Goal: Task Accomplishment & Management: Complete application form

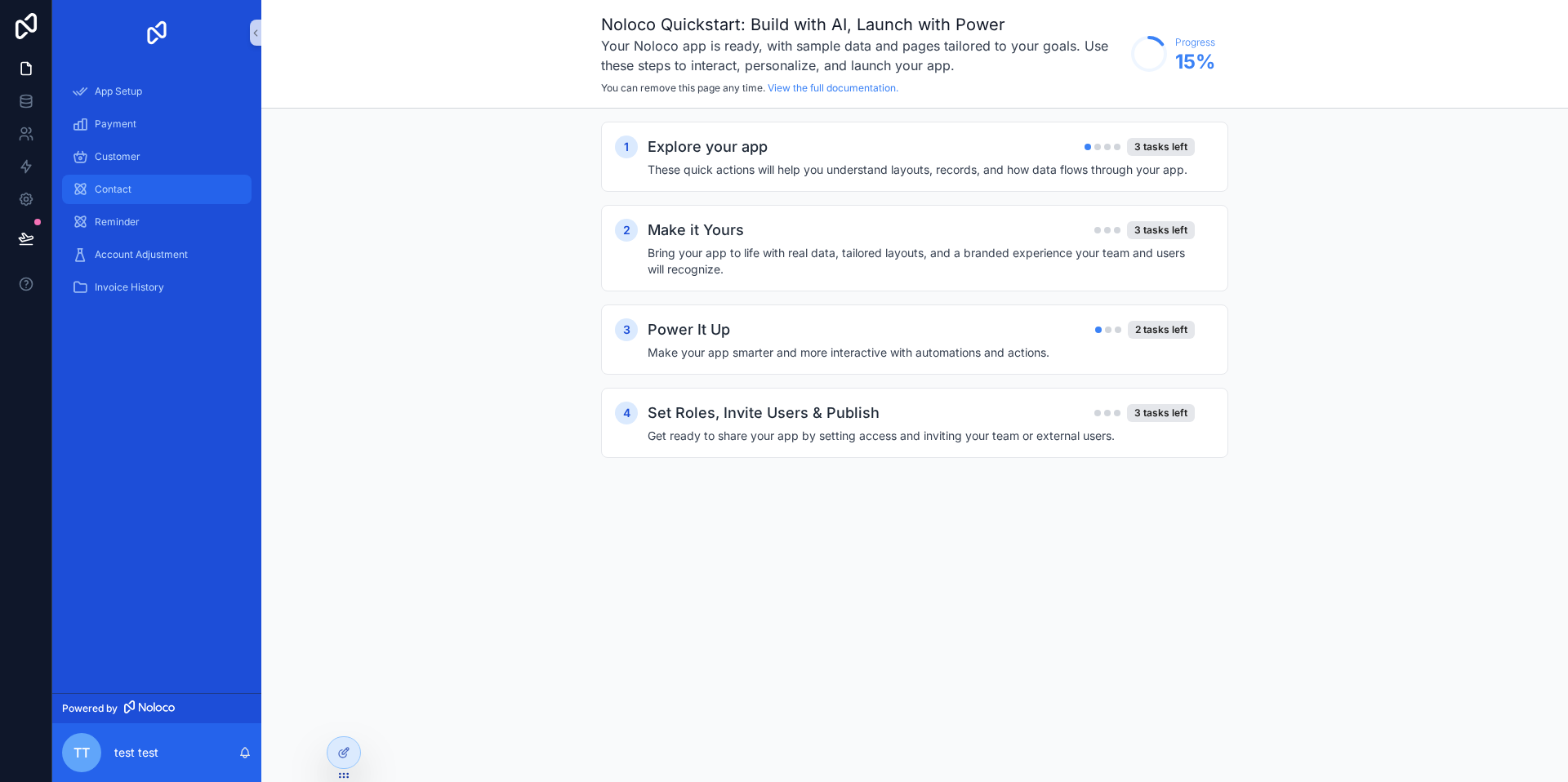
click at [114, 178] on div "Contact" at bounding box center [156, 190] width 170 height 26
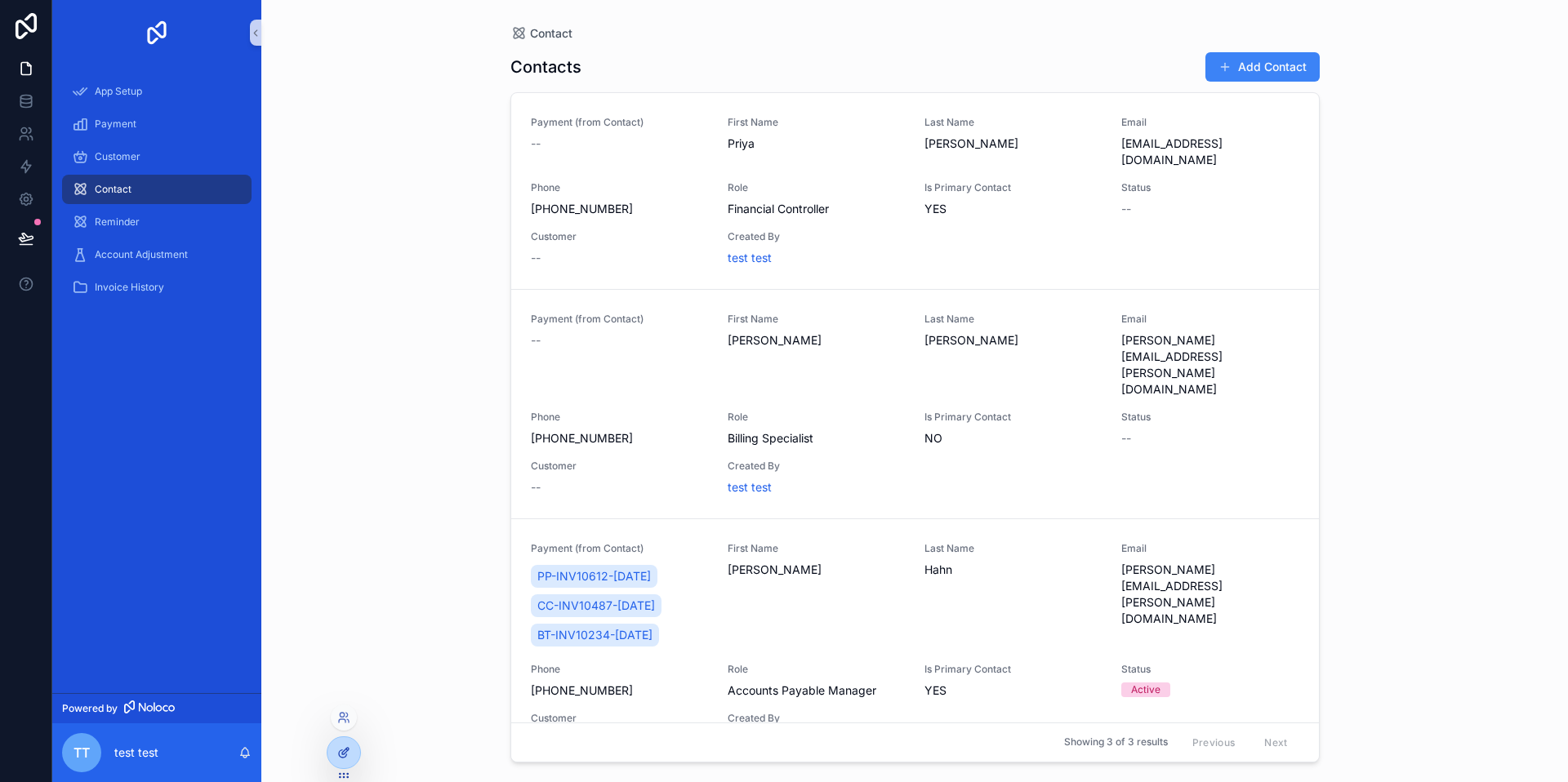
click at [344, 746] on icon at bounding box center [343, 752] width 13 height 13
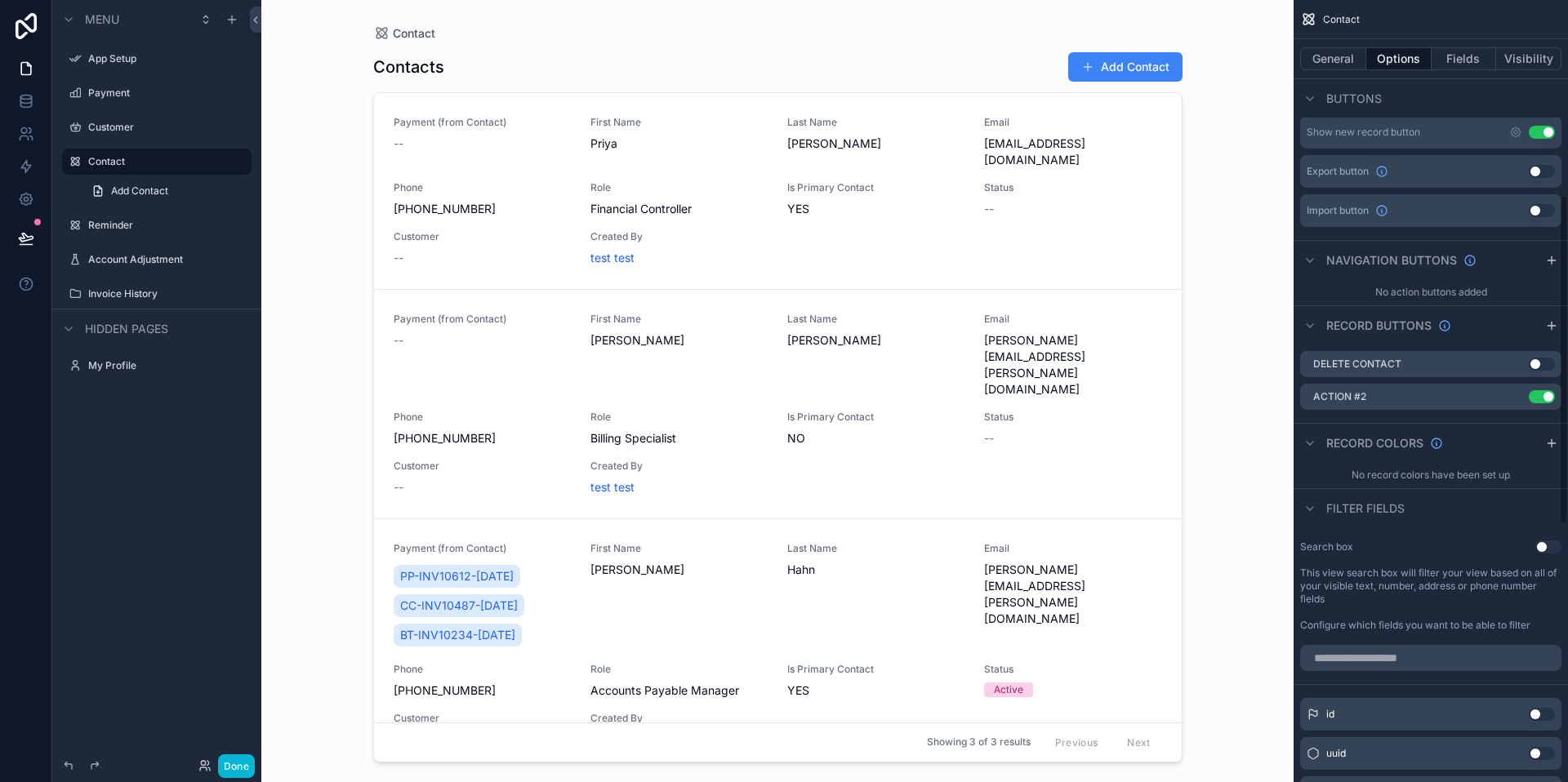
scroll to position [459, 0]
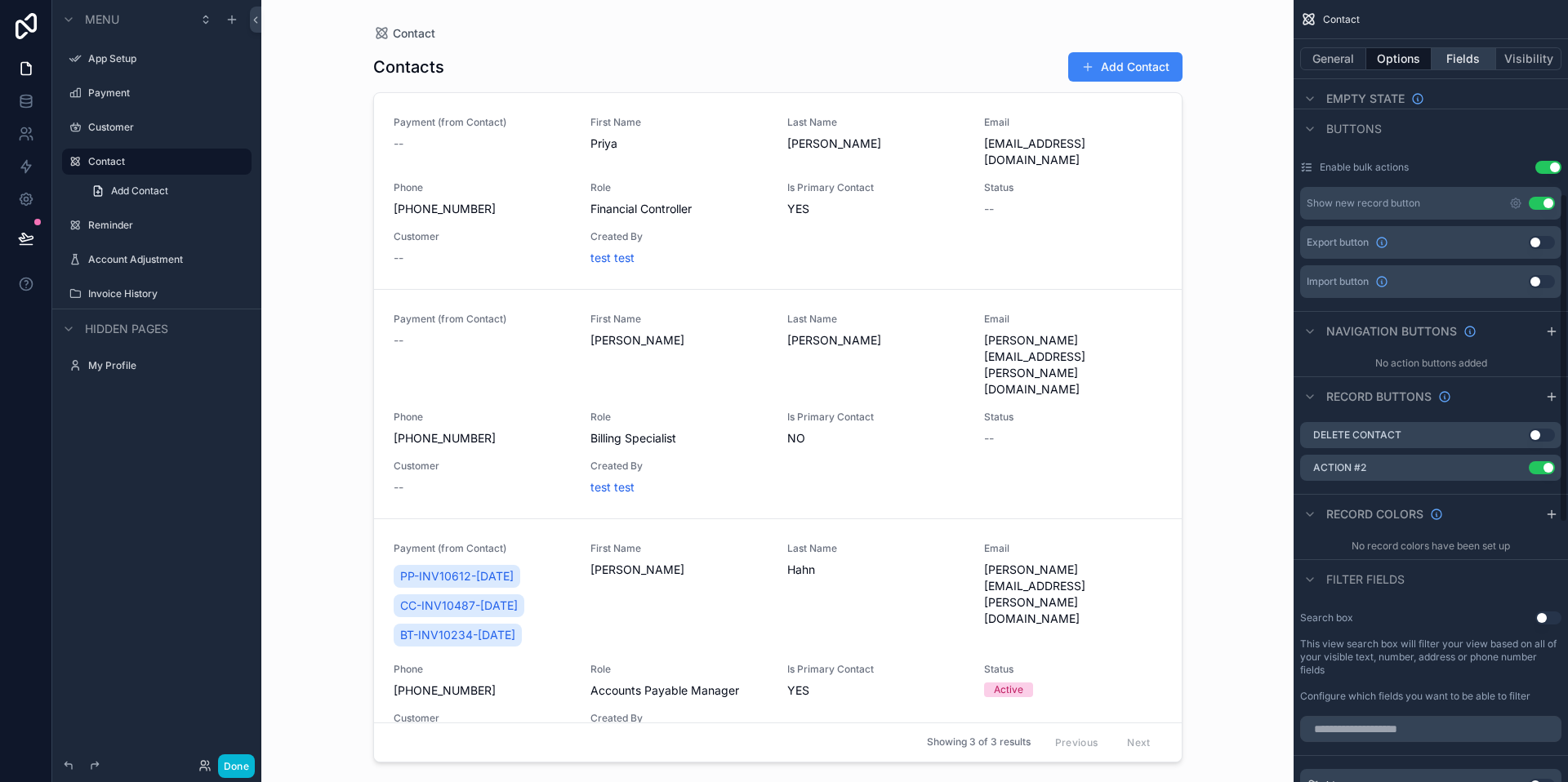
click at [1461, 49] on button "Fields" at bounding box center [1465, 59] width 65 height 23
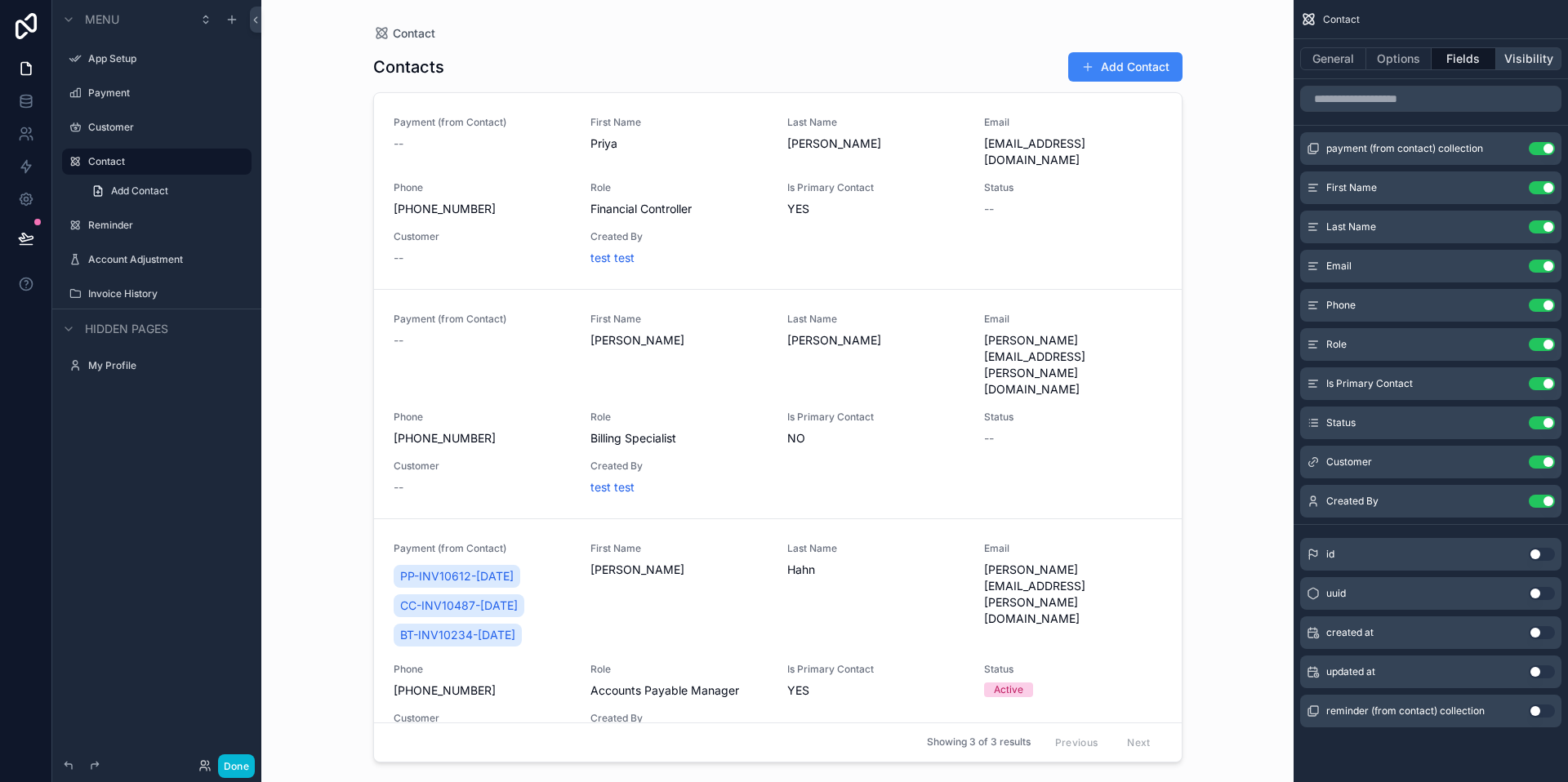
click at [1539, 68] on button "Visibility" at bounding box center [1529, 59] width 65 height 23
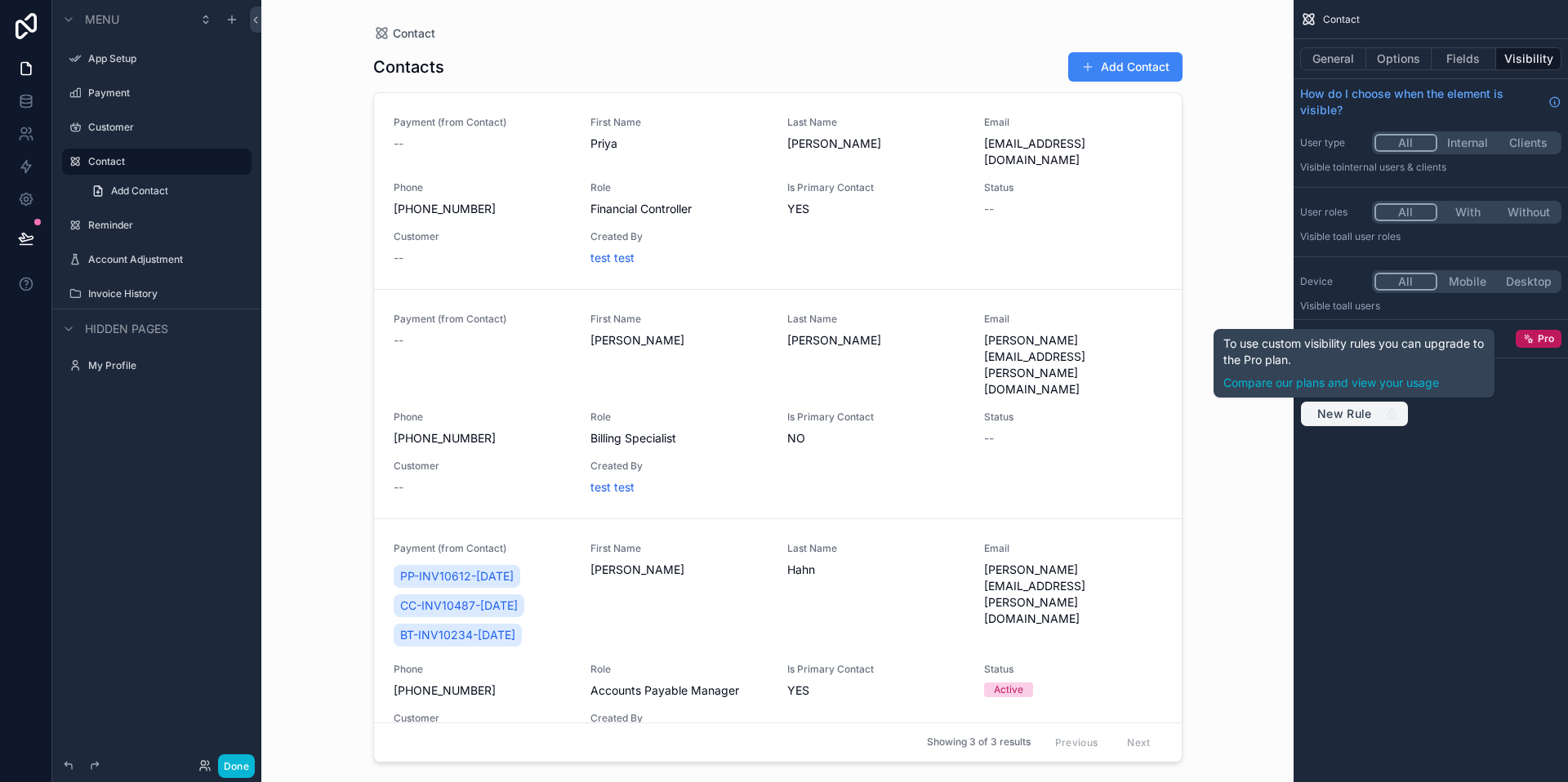
click at [1380, 413] on div "New Rule" at bounding box center [1355, 414] width 87 height 15
drag, startPoint x: 1380, startPoint y: 413, endPoint x: 1106, endPoint y: 196, distance: 349.5
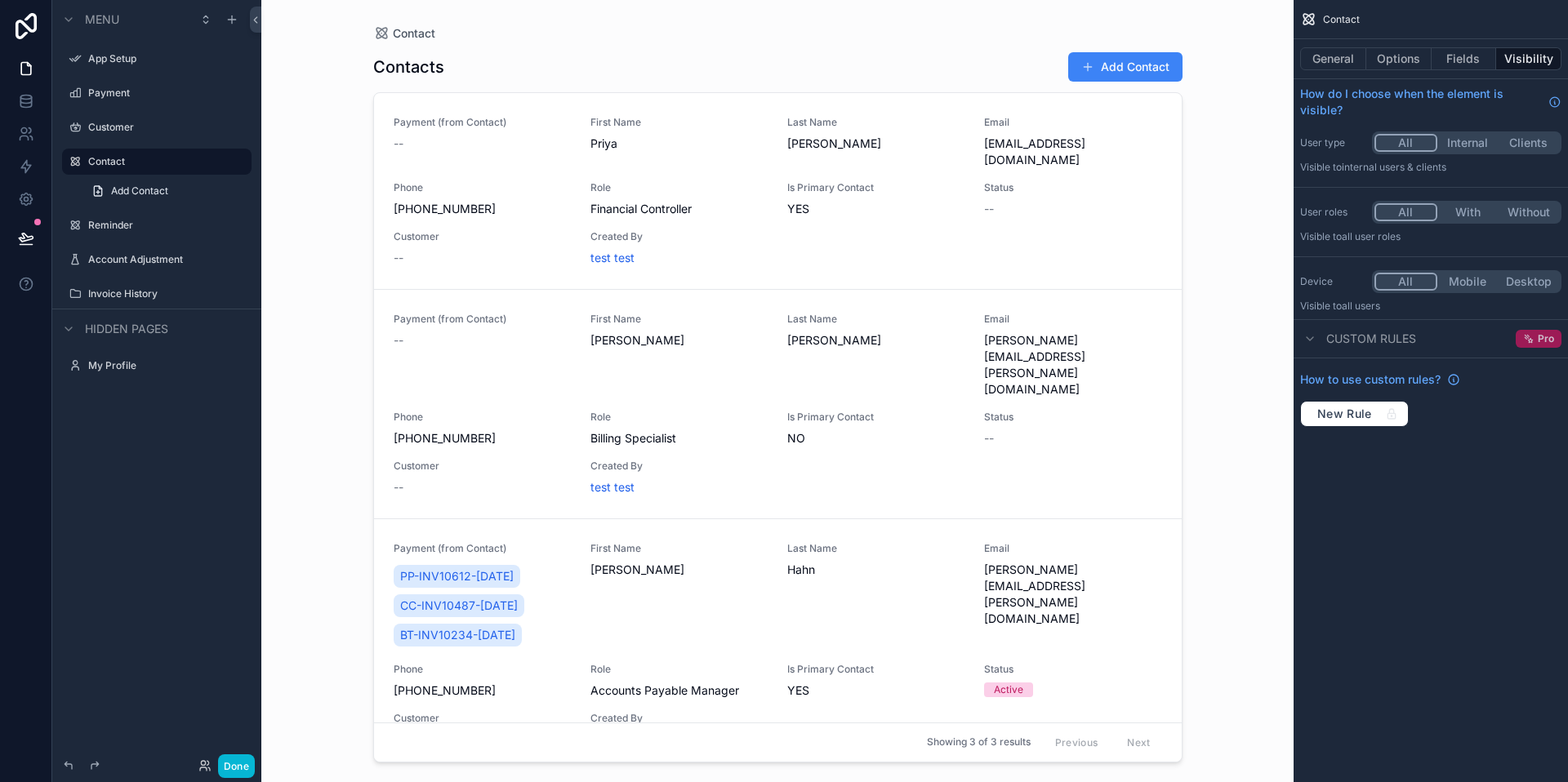
click at [1526, 336] on icon "scrollable content" at bounding box center [1526, 335] width 3 height 3
click at [1534, 336] on icon "scrollable content" at bounding box center [1529, 339] width 12 height 12
click at [1532, 341] on icon "scrollable content" at bounding box center [1529, 339] width 12 height 12
click at [1379, 336] on span "Custom rules" at bounding box center [1372, 338] width 90 height 16
click at [1405, 330] on span "Custom rules" at bounding box center [1372, 338] width 90 height 16
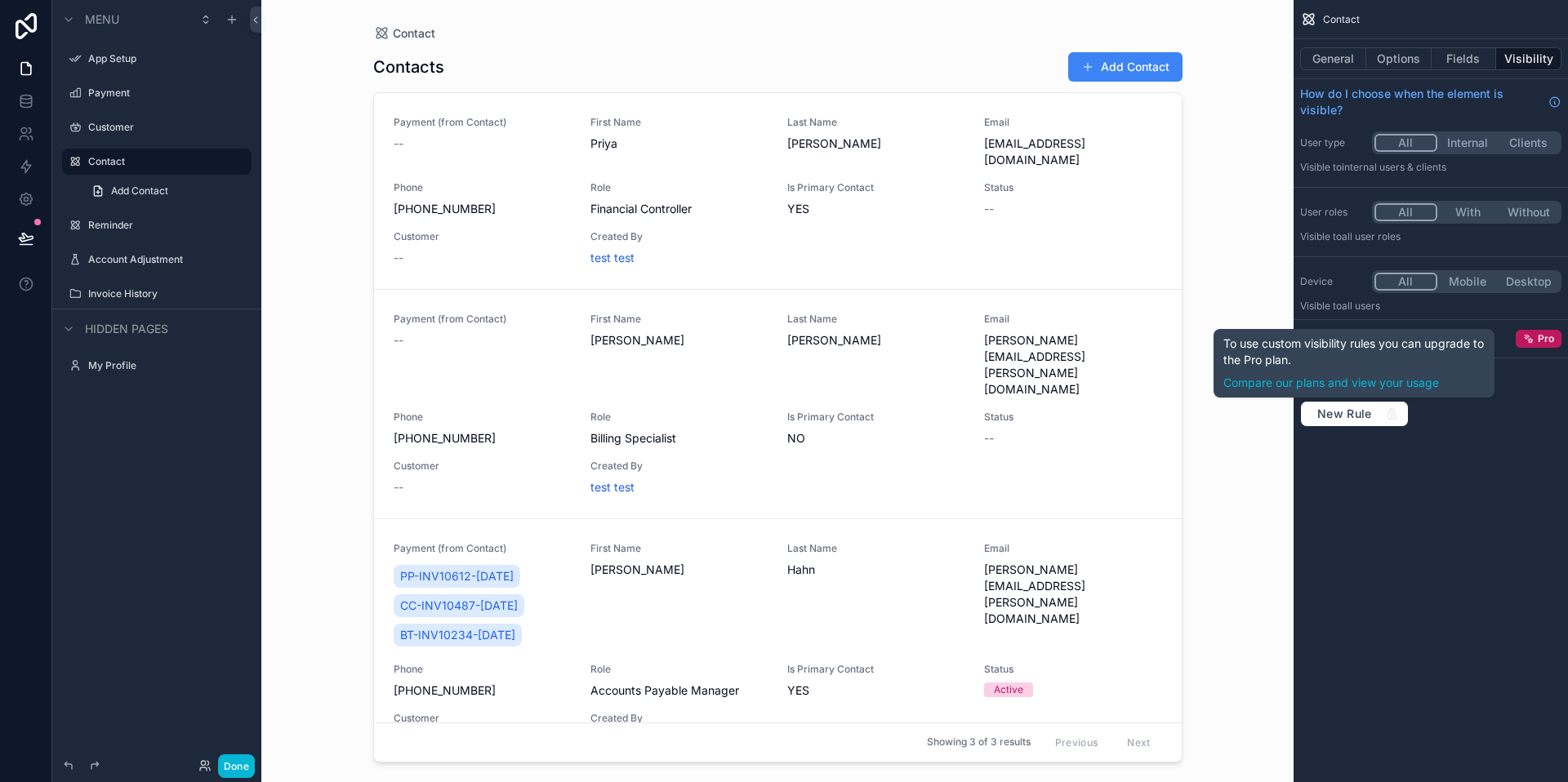
click at [1548, 381] on div "How to use custom rules?" at bounding box center [1430, 379] width 261 height 16
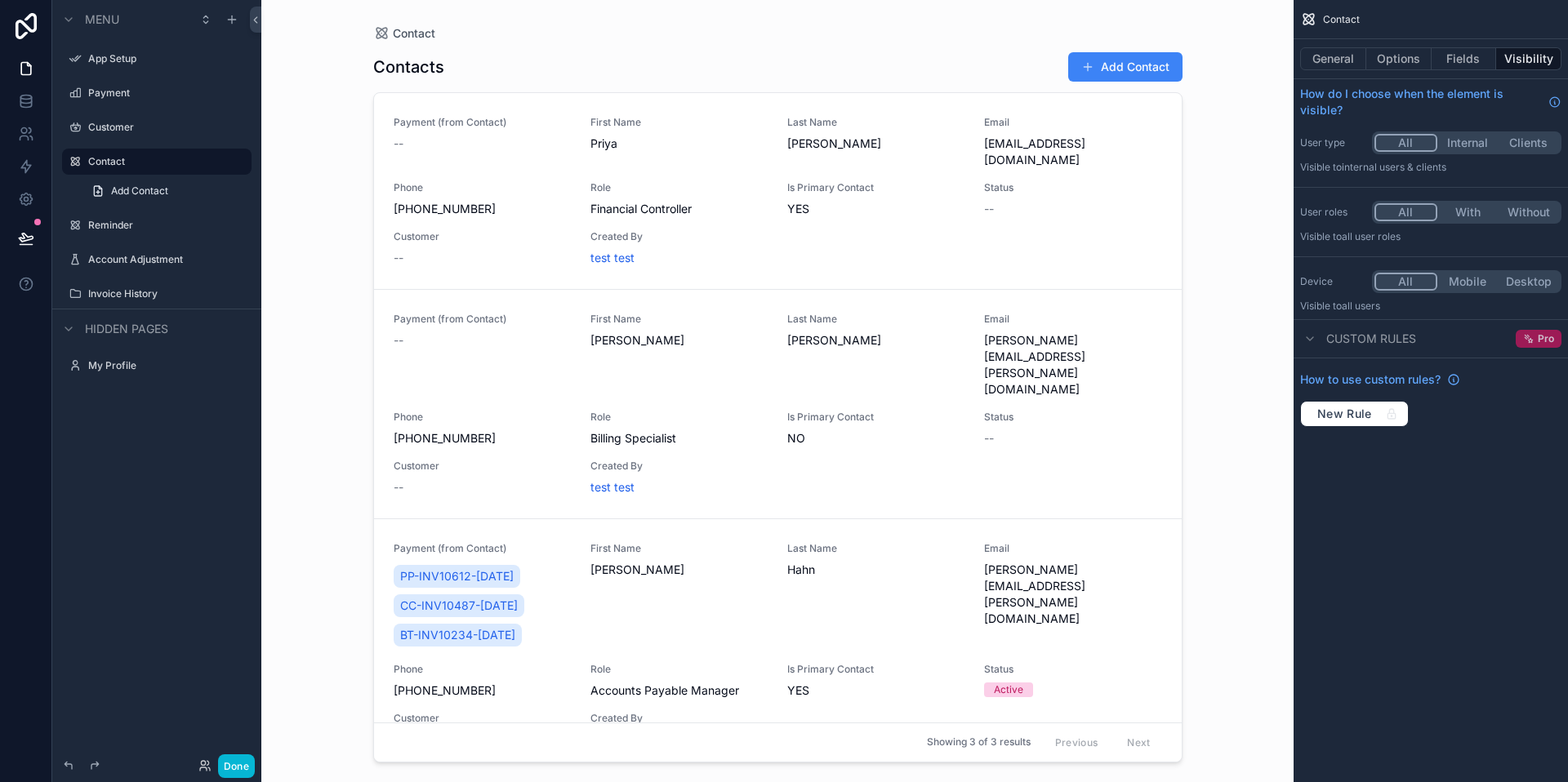
click at [1533, 339] on icon "scrollable content" at bounding box center [1529, 339] width 12 height 12
click at [1492, 337] on div "Custom rules Pro" at bounding box center [1431, 339] width 275 height 40
click at [1539, 337] on span "Pro" at bounding box center [1546, 338] width 16 height 13
click at [1500, 339] on div "Custom rules Pro" at bounding box center [1431, 339] width 275 height 40
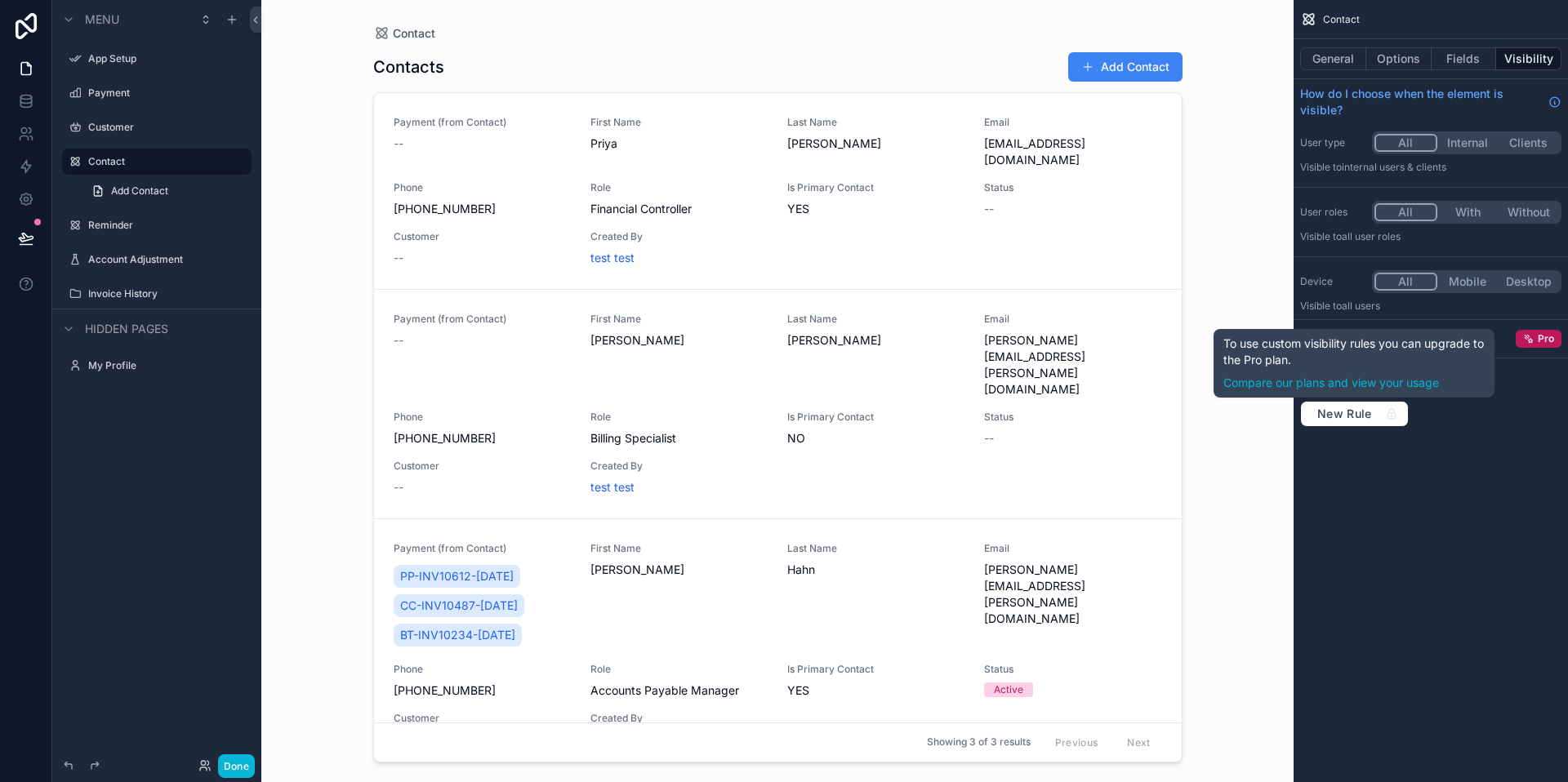
click at [1486, 438] on div "Contact General Options Fields Visibility How do I choose when the element is v…" at bounding box center [1431, 229] width 275 height 459
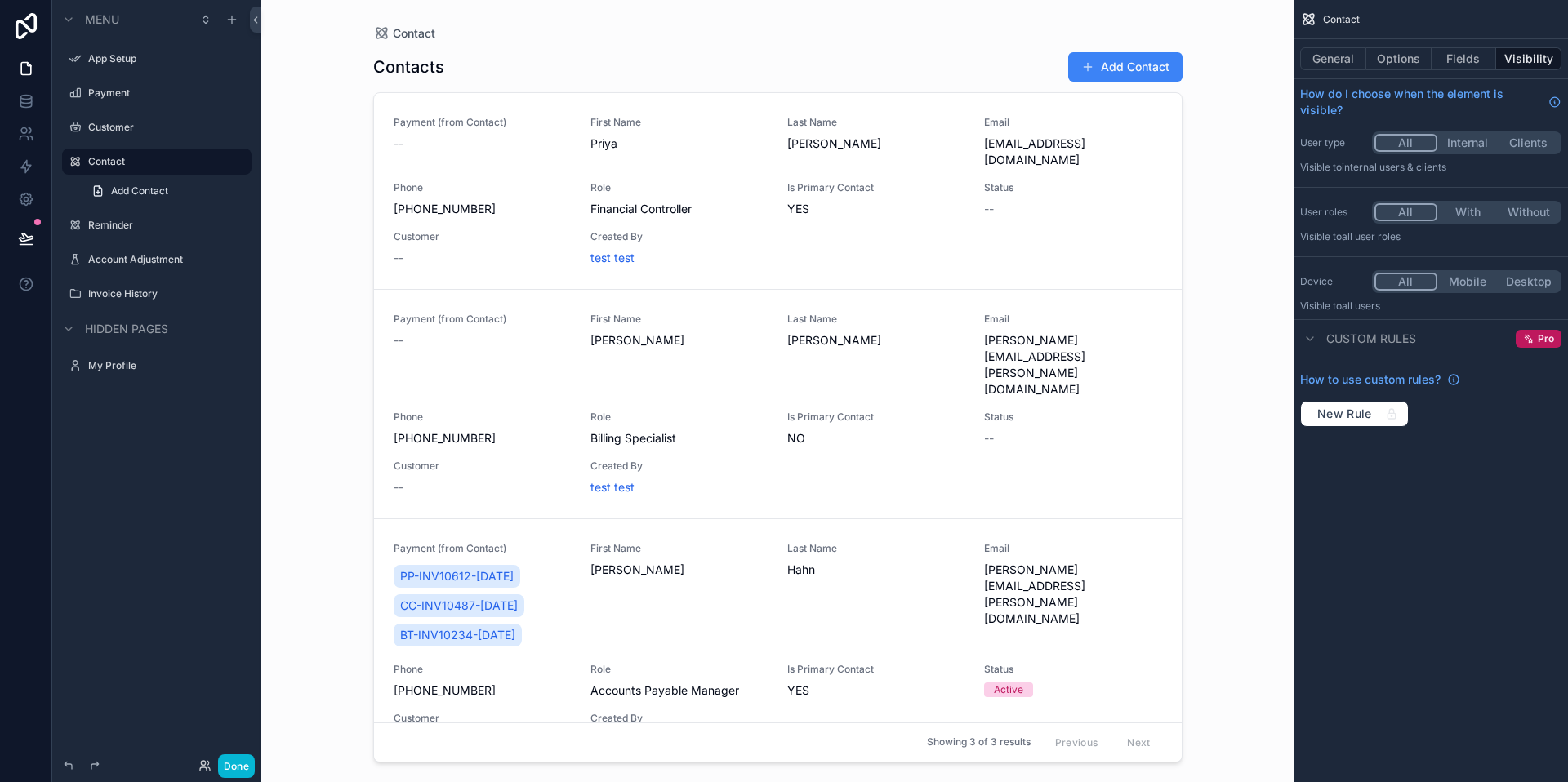
click at [1456, 345] on div "Custom rules Pro" at bounding box center [1431, 339] width 275 height 40
click at [1478, 341] on div "Custom rules Pro" at bounding box center [1431, 339] width 275 height 40
click at [1399, 351] on div "Custom rules Pro" at bounding box center [1431, 339] width 275 height 40
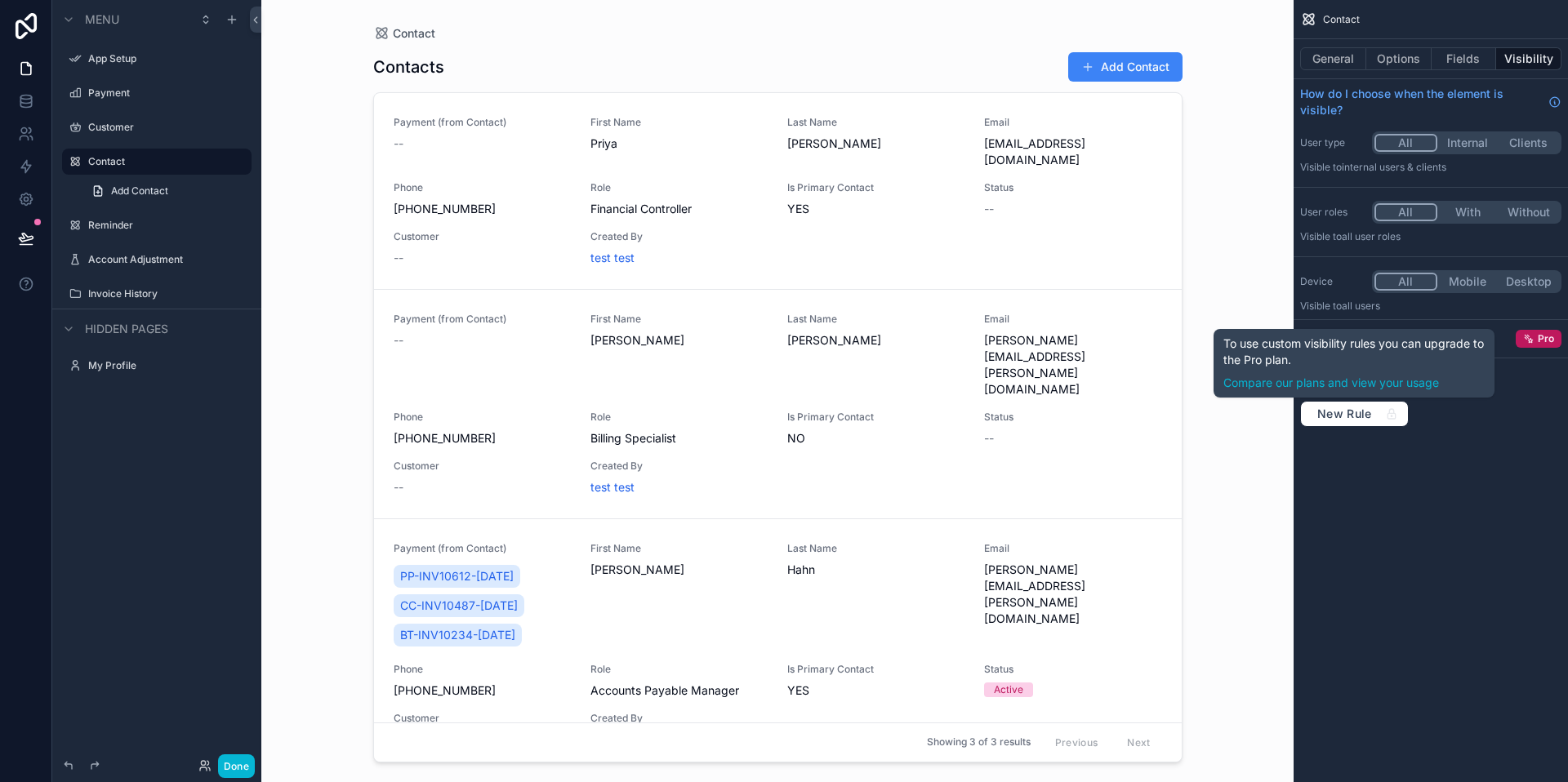
click at [1417, 449] on div "Contact General Options Fields Visibility How do I choose when the element is v…" at bounding box center [1431, 229] width 275 height 459
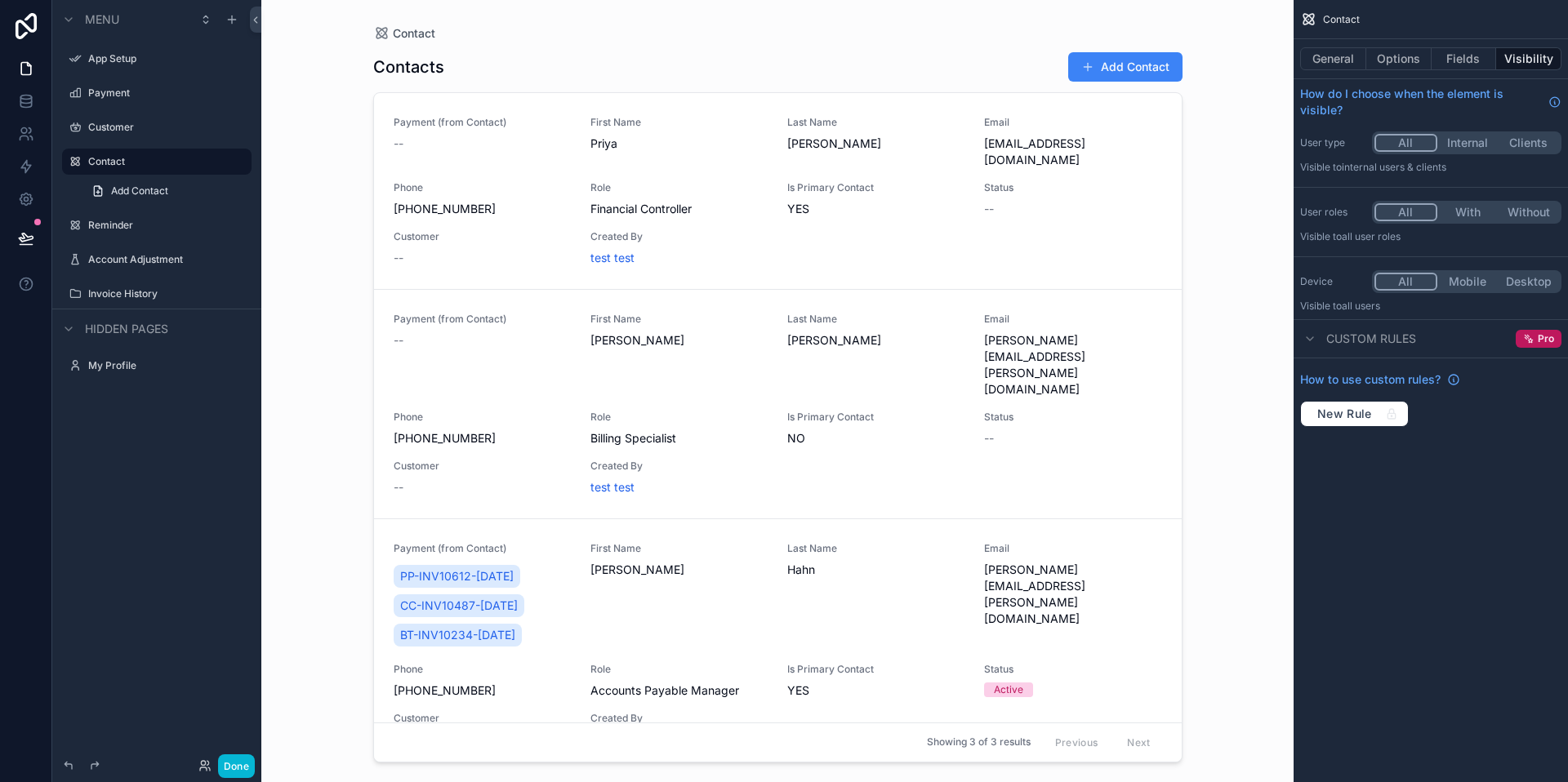
click at [1503, 437] on div "Contact General Options Fields Visibility How do I choose when the element is v…" at bounding box center [1431, 229] width 275 height 459
click at [238, 764] on button "Done" at bounding box center [236, 767] width 37 height 24
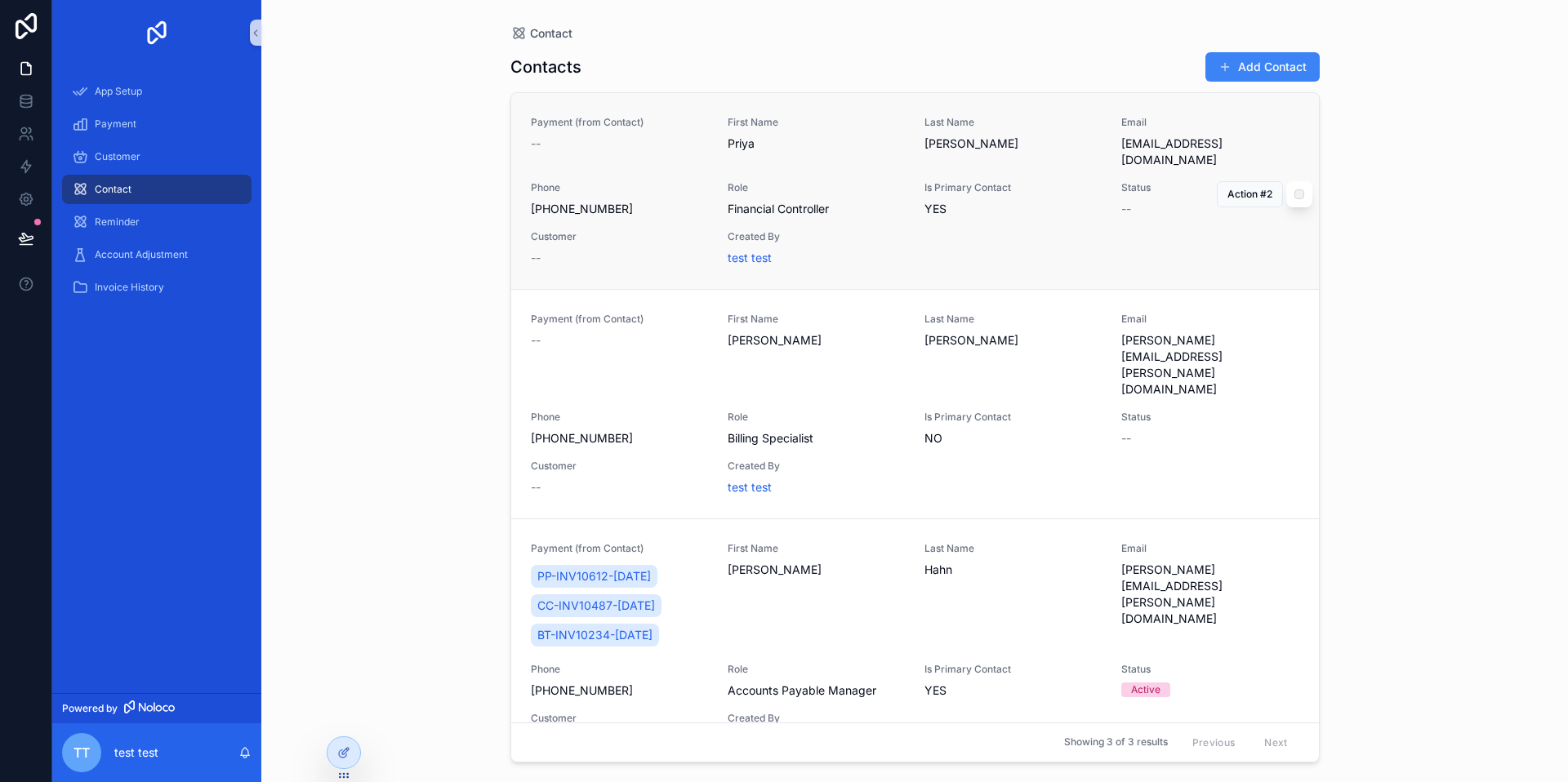
click at [1136, 236] on div "Payment (from Contact) -- First Name [PERSON_NAME] Last Name [PERSON_NAME] Emai…" at bounding box center [915, 191] width 768 height 150
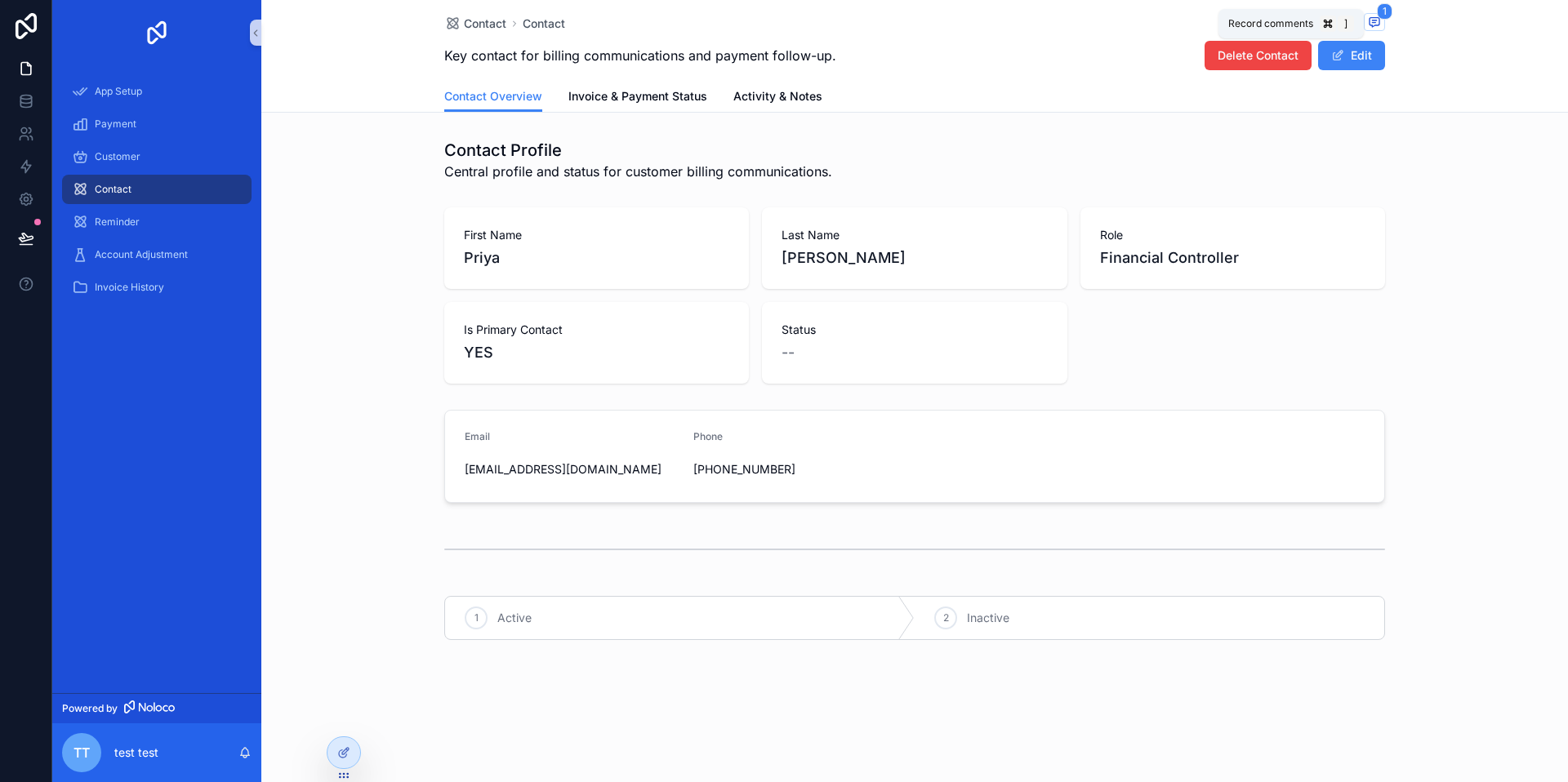
click at [1374, 21] on icon "scrollable content" at bounding box center [1374, 22] width 13 height 13
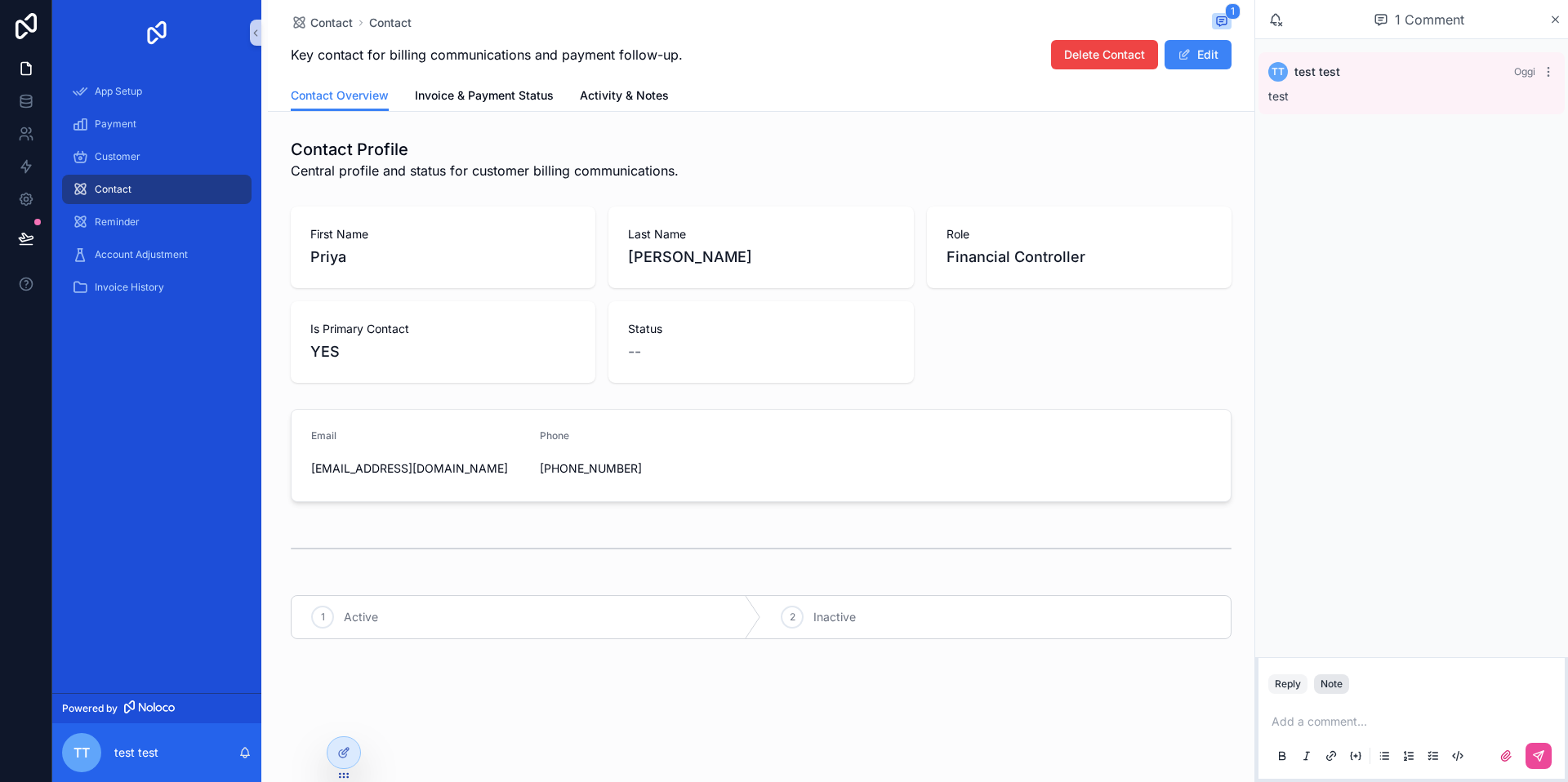
click at [1335, 682] on div "Note" at bounding box center [1332, 684] width 22 height 13
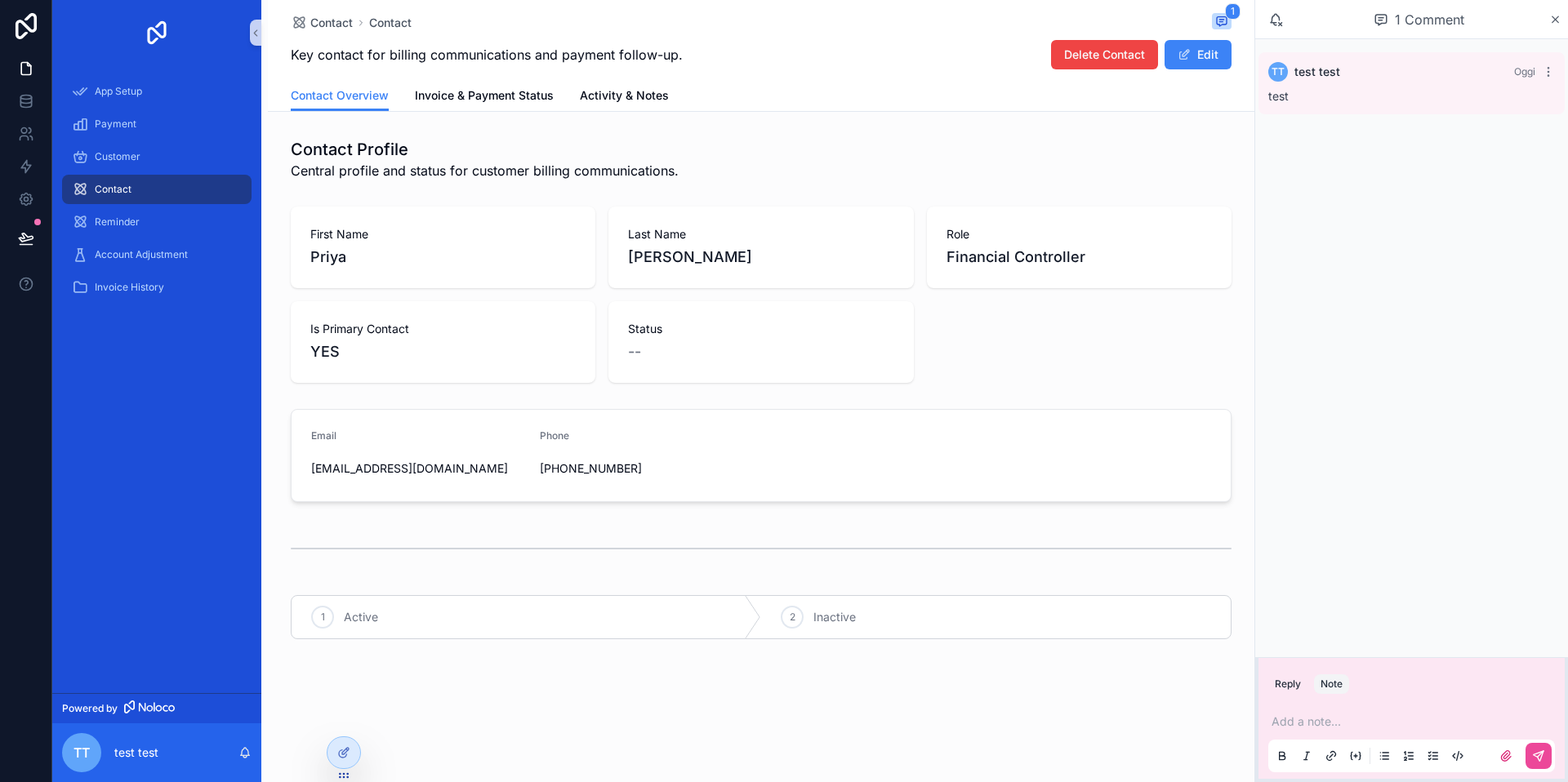
click at [1298, 716] on p "scrollable content" at bounding box center [1414, 721] width 287 height 16
click at [1533, 755] on icon "scrollable content" at bounding box center [1538, 756] width 13 height 13
click at [1414, 293] on div "tt test test Oggi test tt test test Oggi test test" at bounding box center [1411, 348] width 313 height 618
click at [321, 28] on span "Contact" at bounding box center [331, 23] width 43 height 16
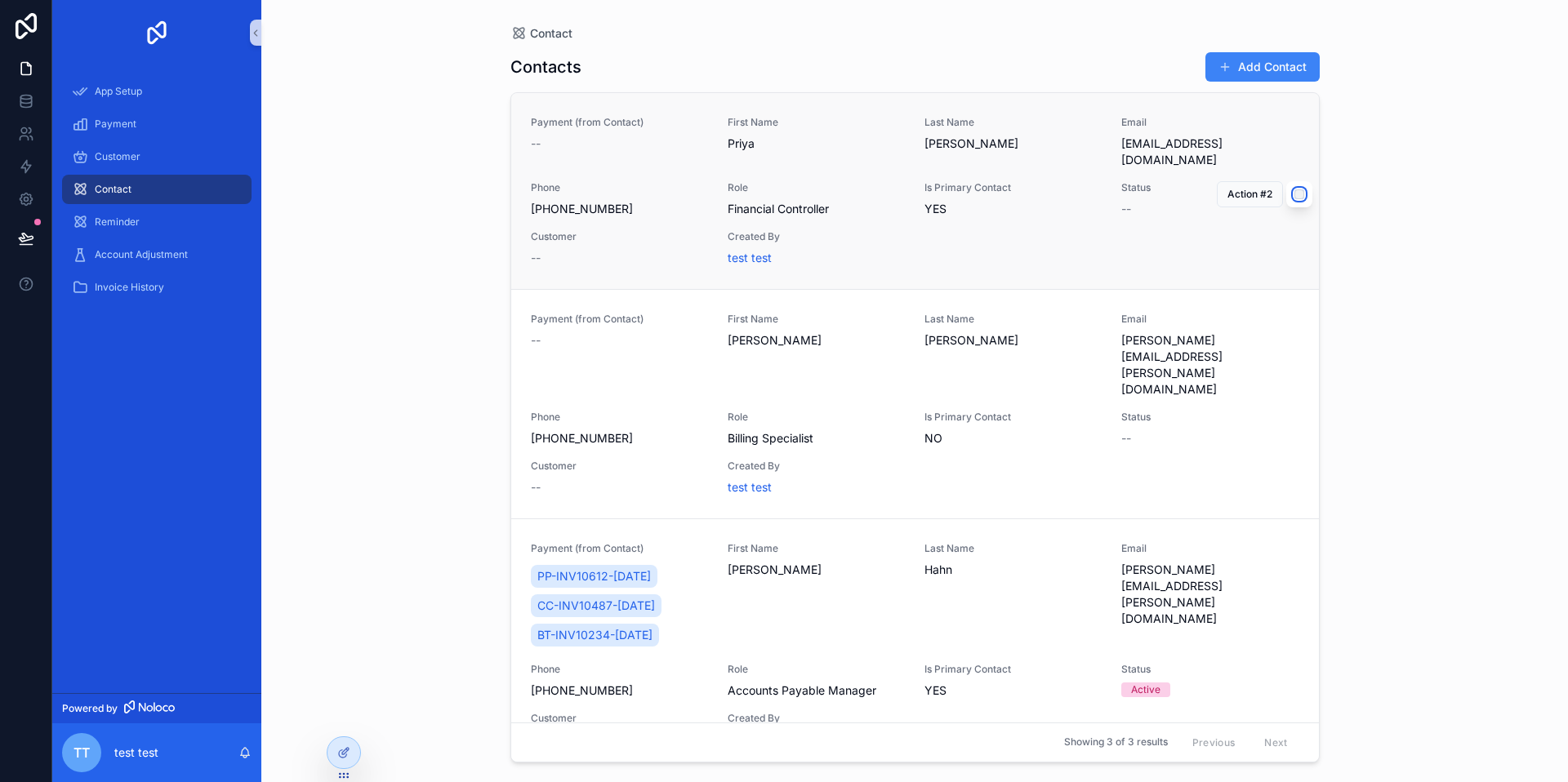
click at [1304, 194] on div "scrollable content" at bounding box center [1299, 195] width 26 height 26
click at [1295, 395] on div "scrollable content" at bounding box center [1299, 408] width 26 height 26
click at [1296, 201] on div "scrollable content" at bounding box center [1299, 195] width 26 height 26
click at [1281, 395] on button "Action #2" at bounding box center [1249, 408] width 66 height 26
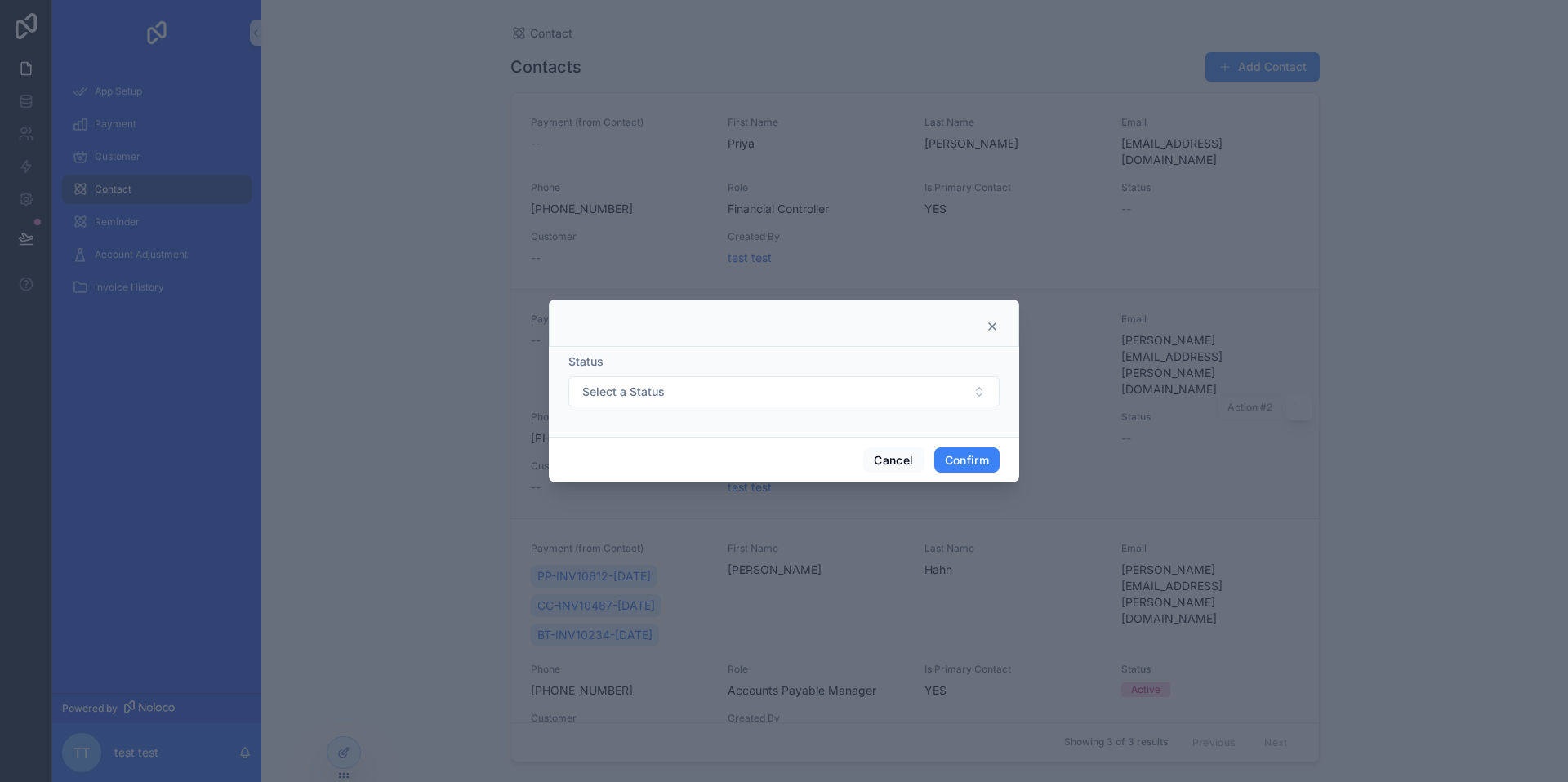
click at [990, 322] on icon at bounding box center [991, 326] width 13 height 13
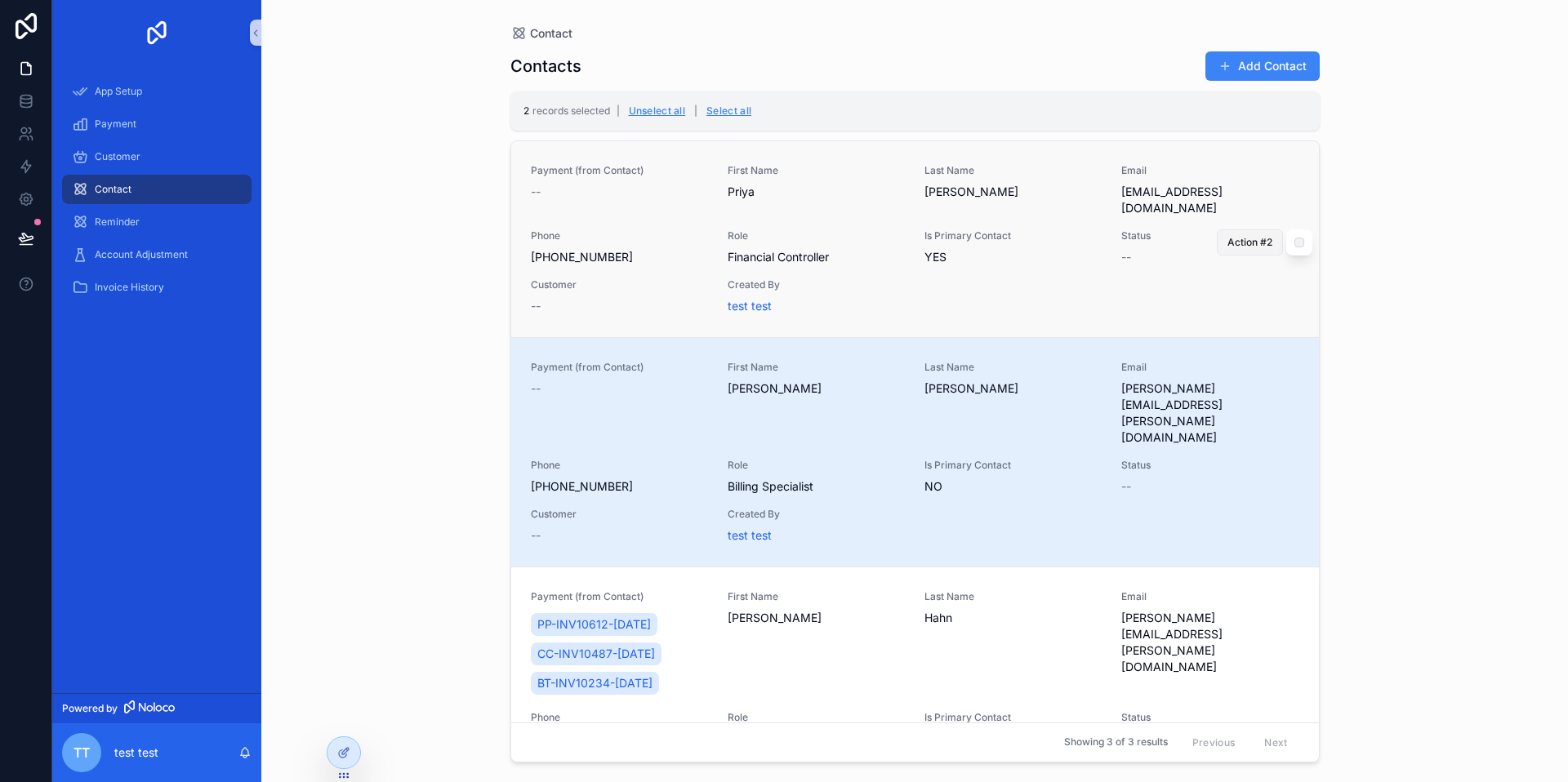
click at [1258, 240] on span "Action #2" at bounding box center [1249, 242] width 45 height 13
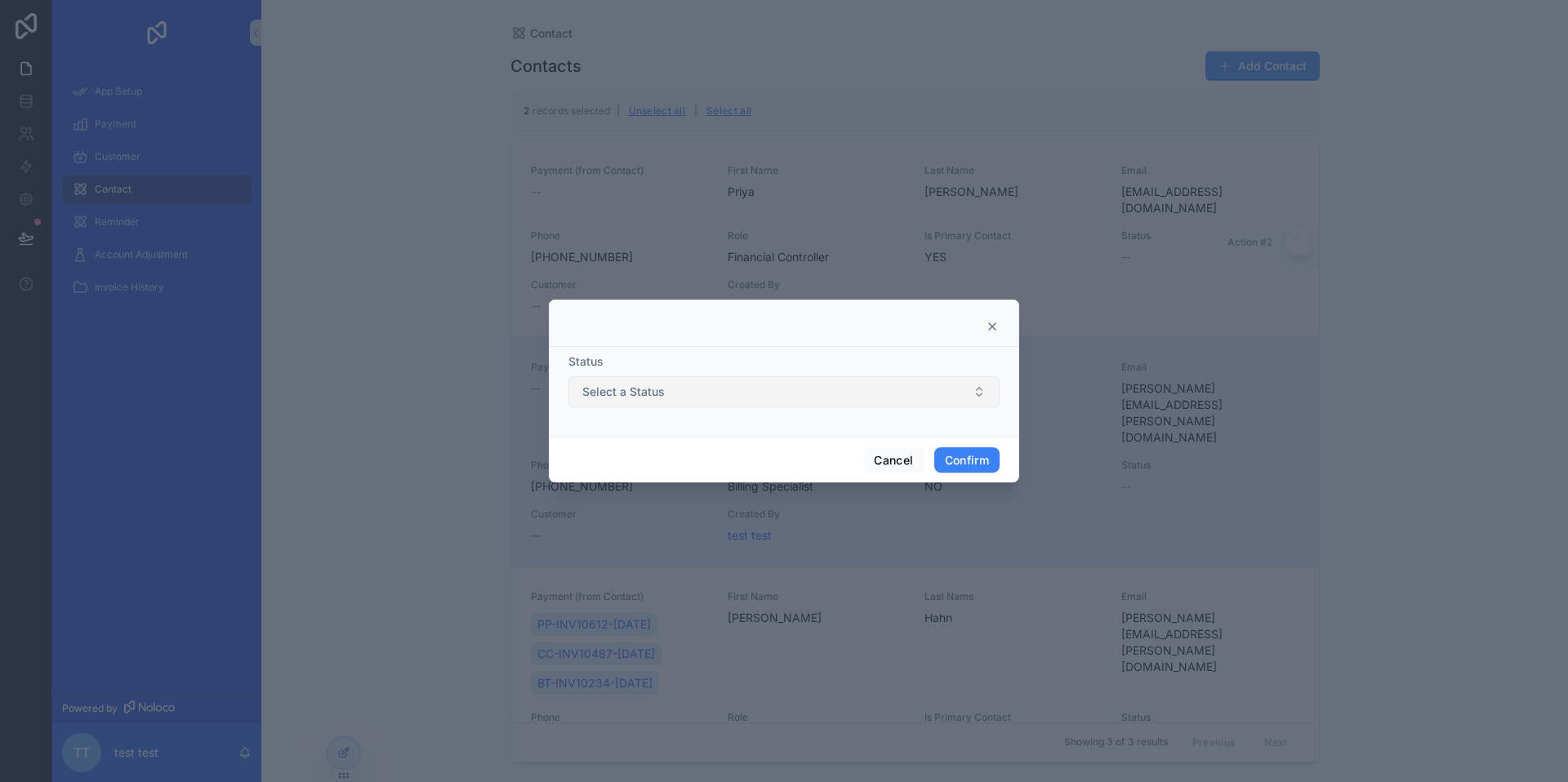
click at [856, 386] on button "Select a Status" at bounding box center [784, 391] width 432 height 31
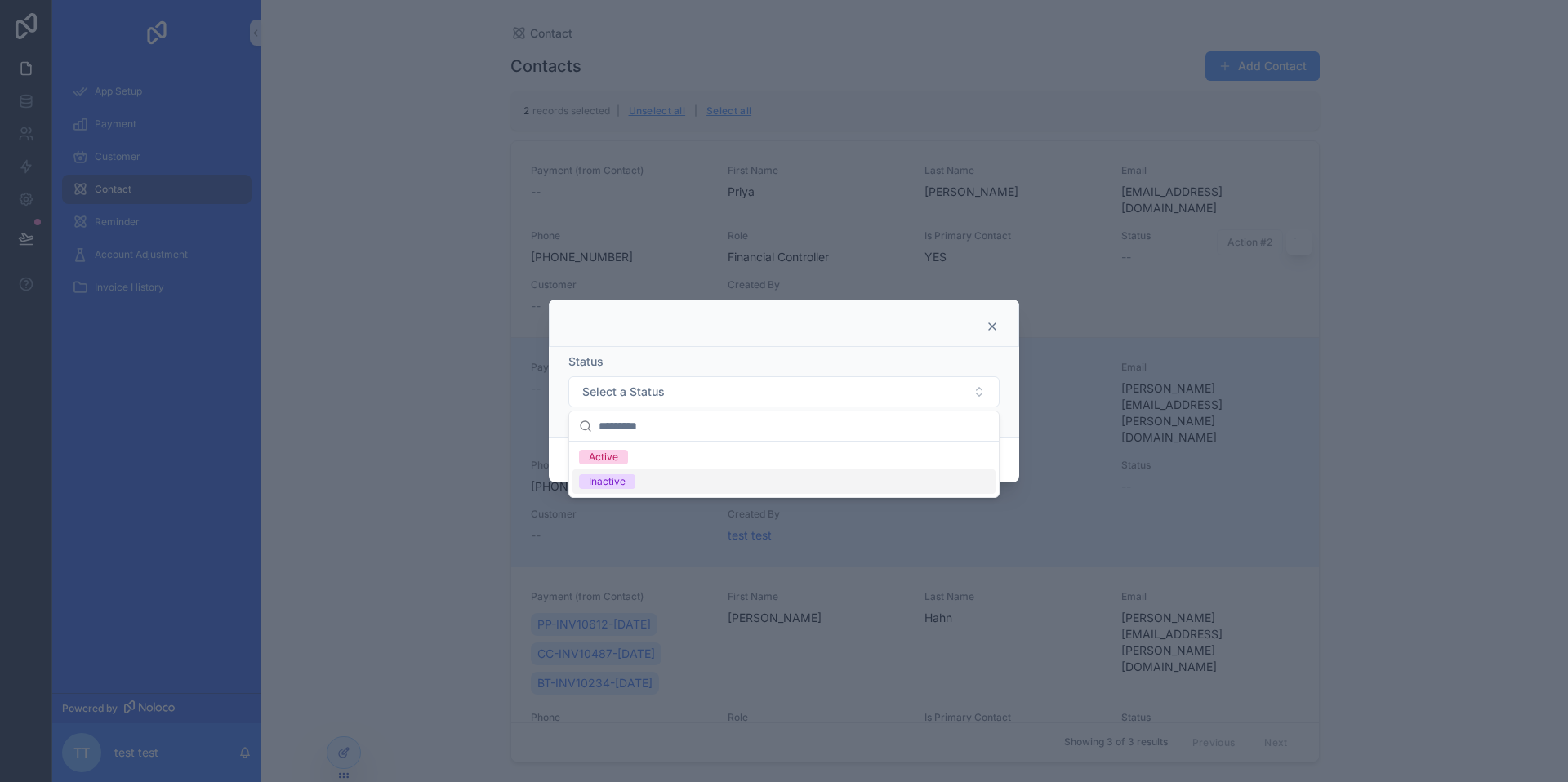
click at [811, 482] on div "Inactive" at bounding box center [784, 481] width 423 height 25
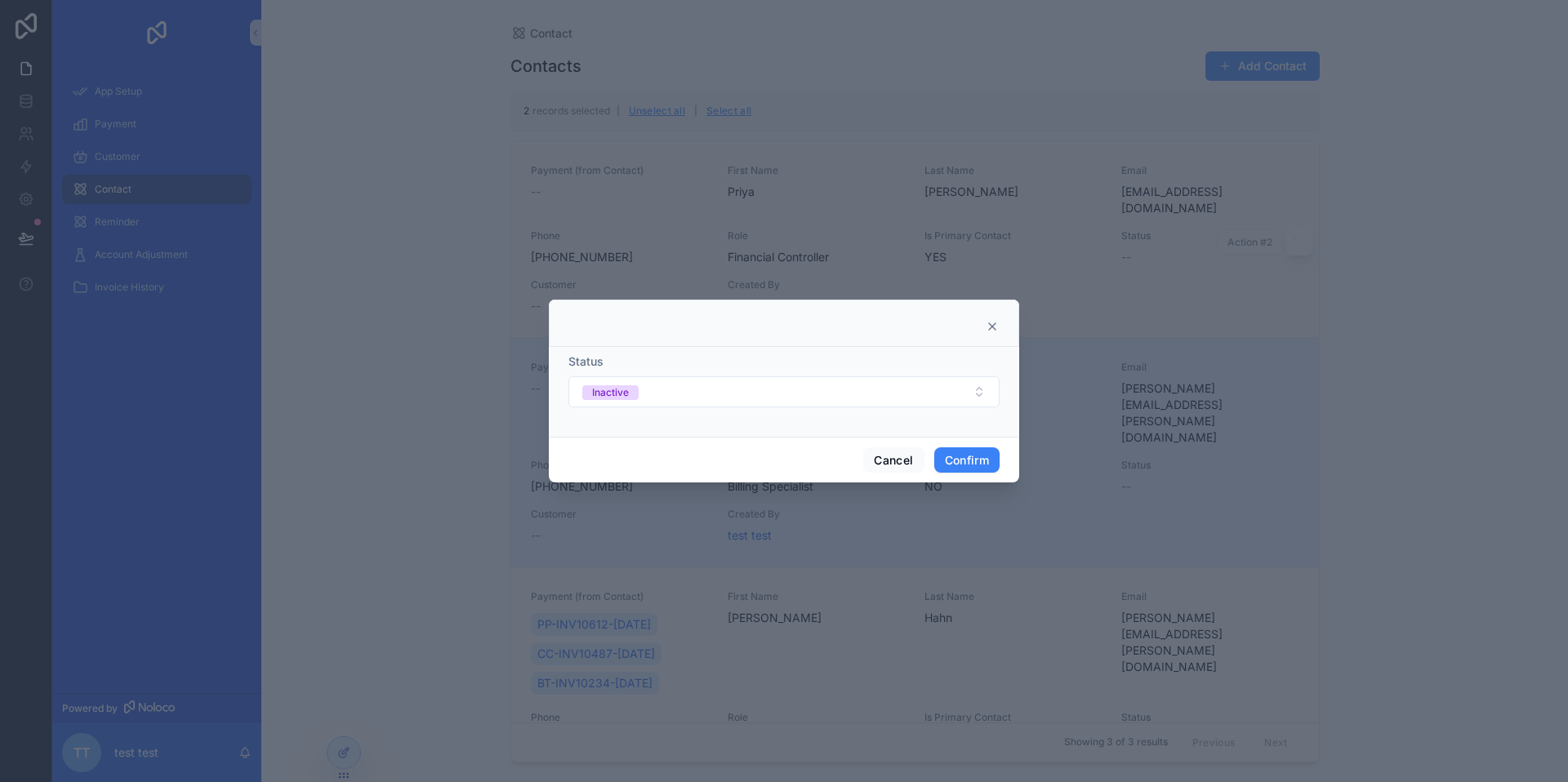
click at [985, 321] on div at bounding box center [784, 326] width 430 height 13
click at [995, 326] on icon at bounding box center [991, 326] width 13 height 13
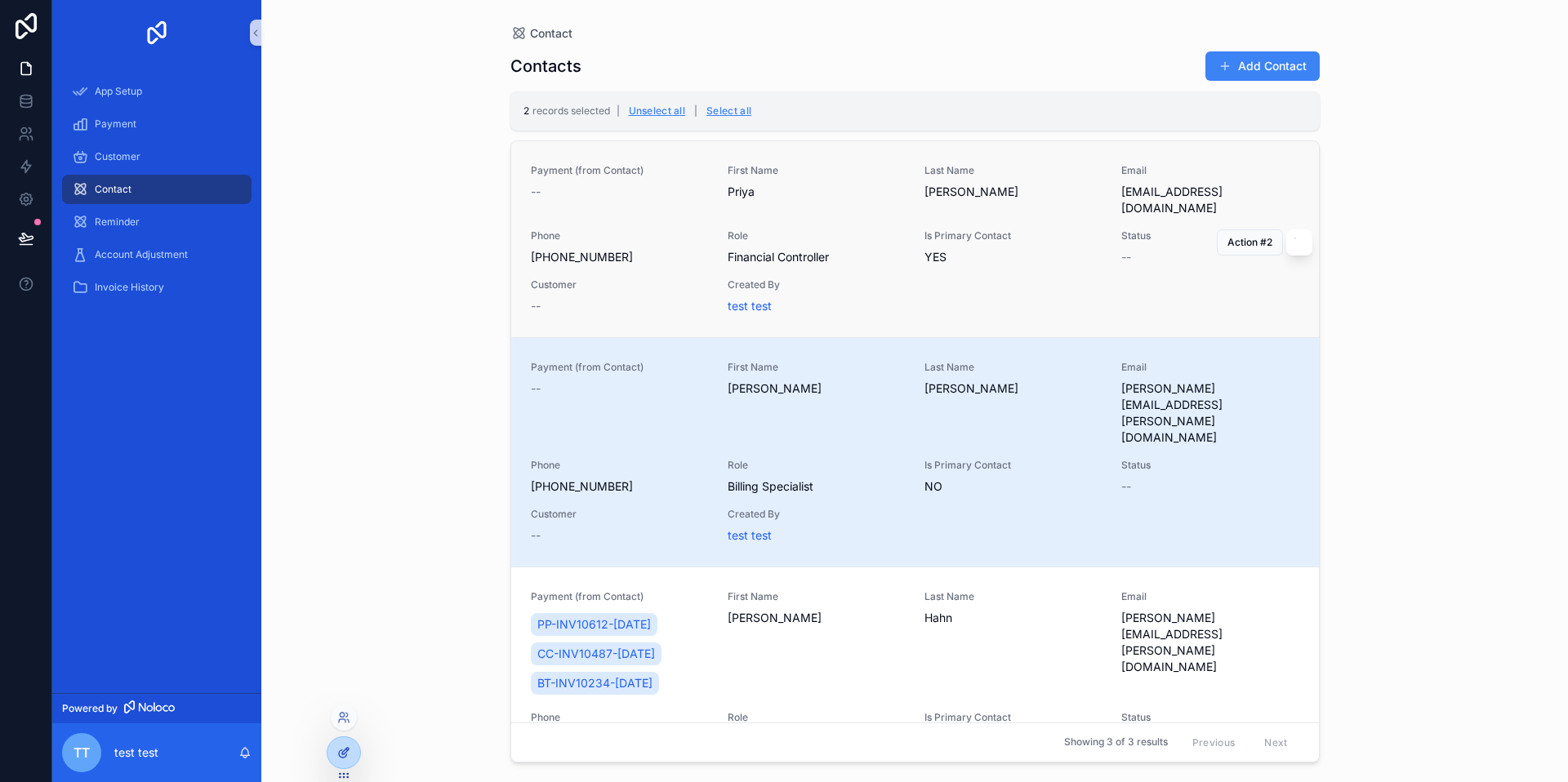
click at [337, 751] on icon at bounding box center [343, 752] width 13 height 13
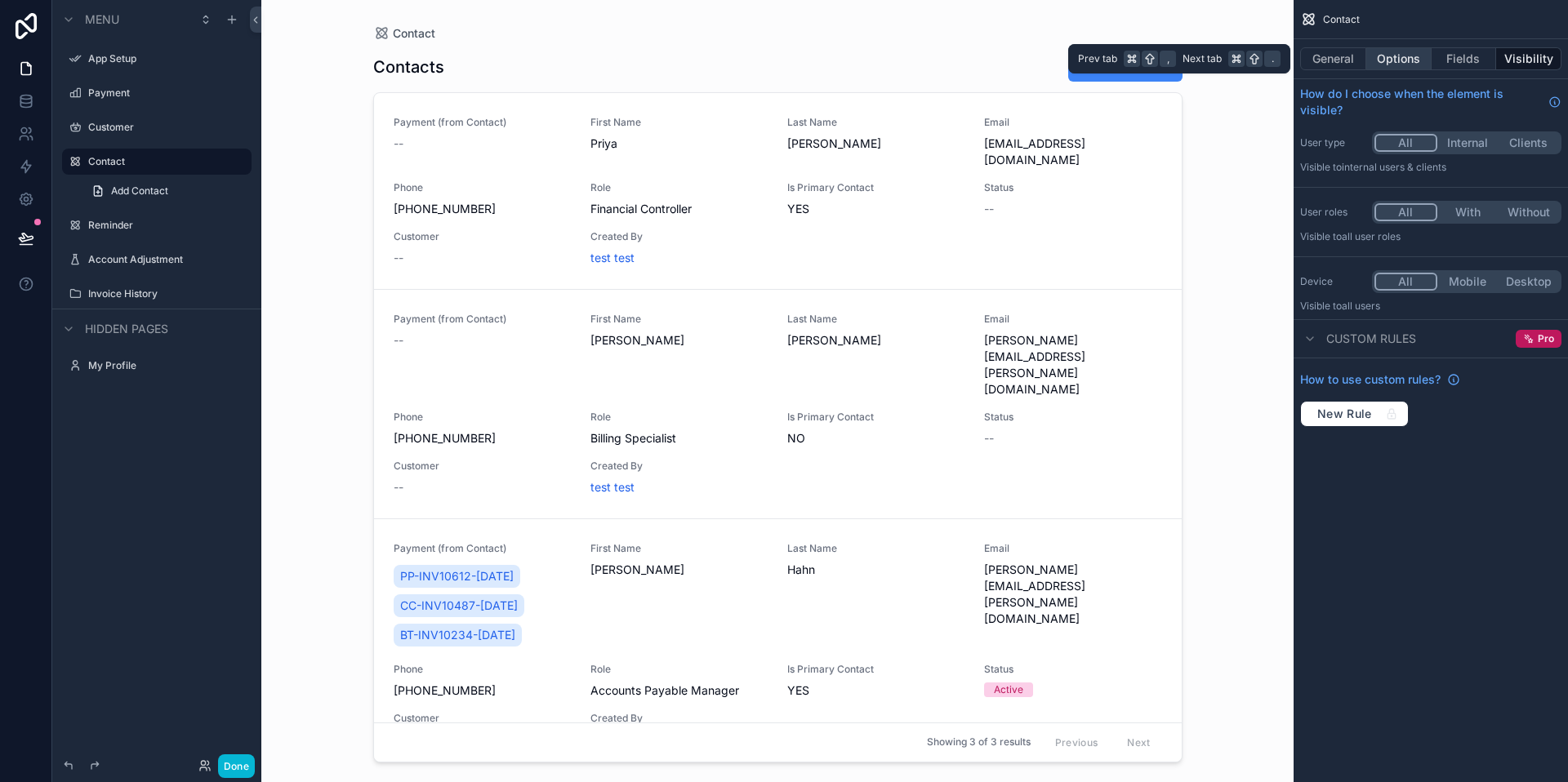
click at [1388, 58] on button "Options" at bounding box center [1399, 59] width 65 height 23
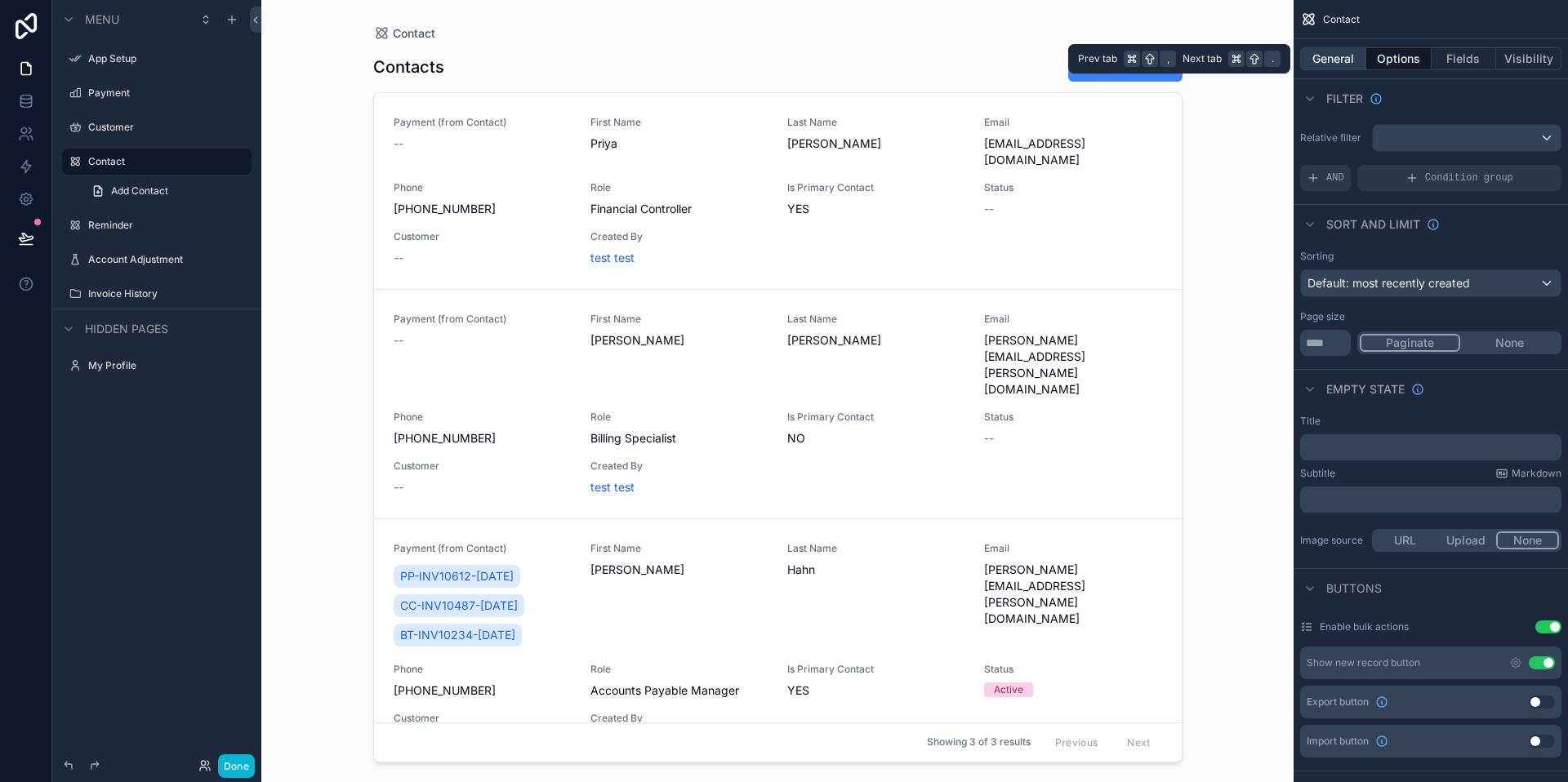
click at [1339, 61] on button "General" at bounding box center [1333, 59] width 66 height 23
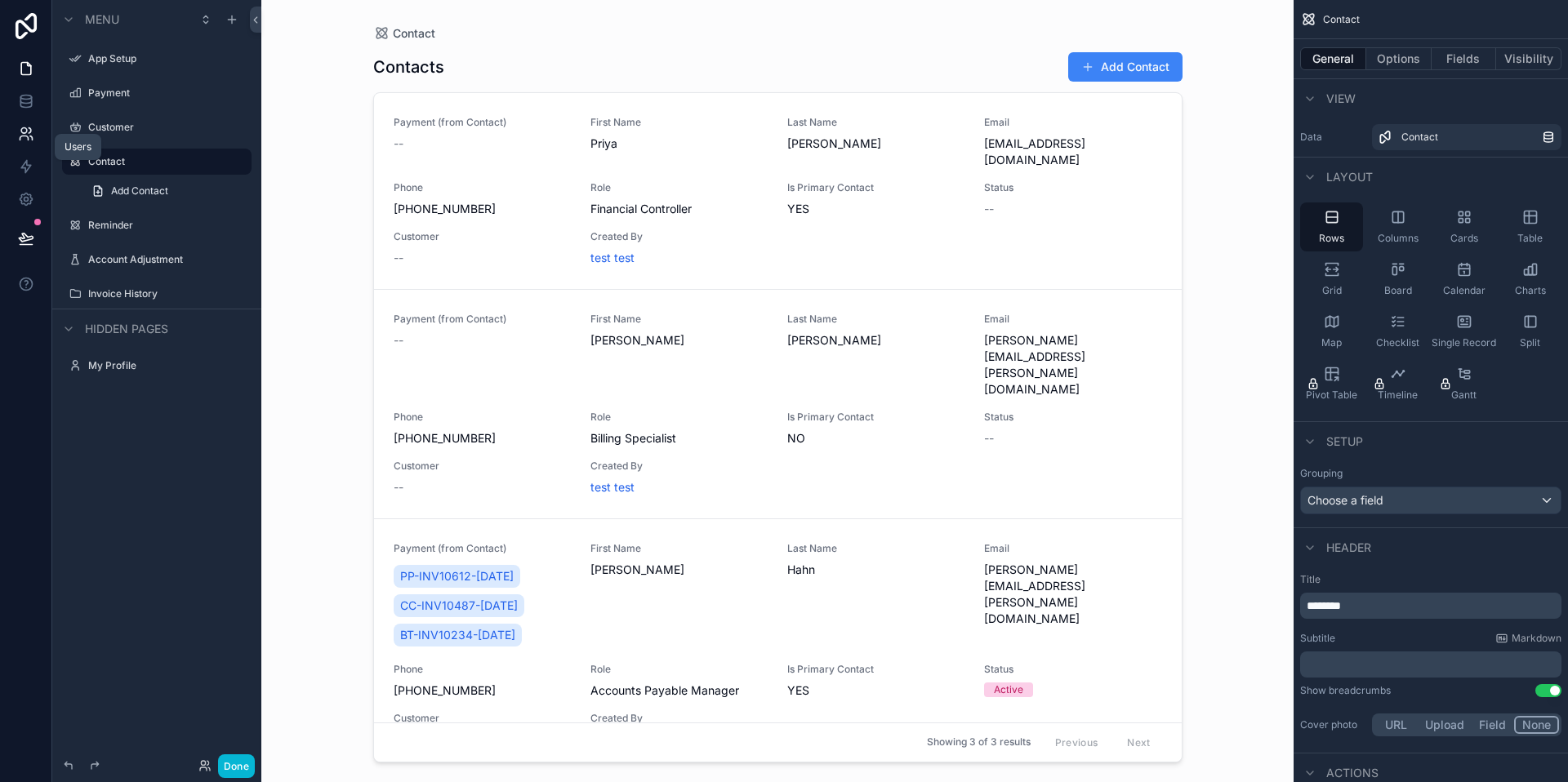
click at [25, 129] on icon at bounding box center [26, 134] width 16 height 16
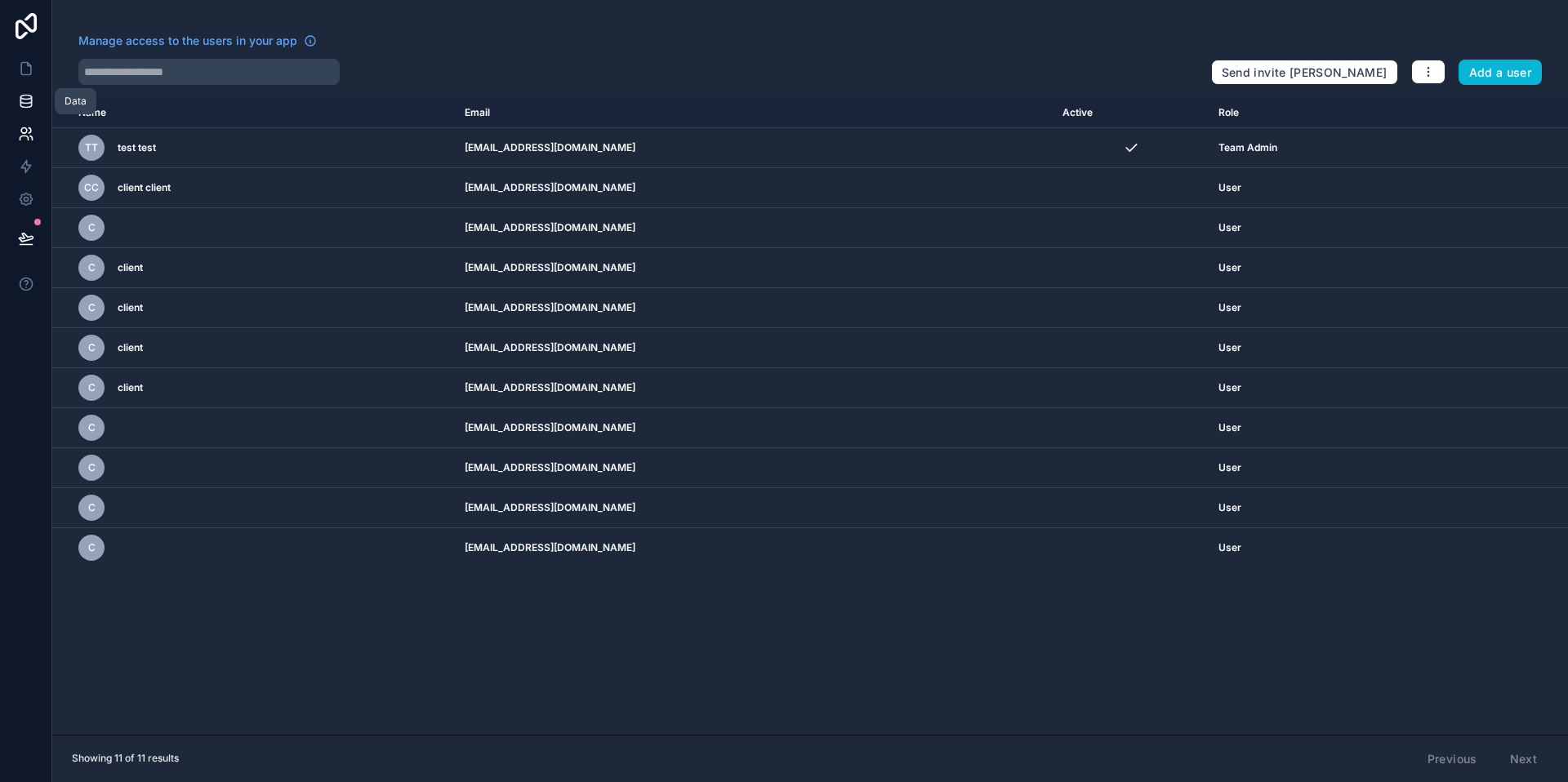
click at [29, 99] on icon at bounding box center [26, 97] width 11 height 4
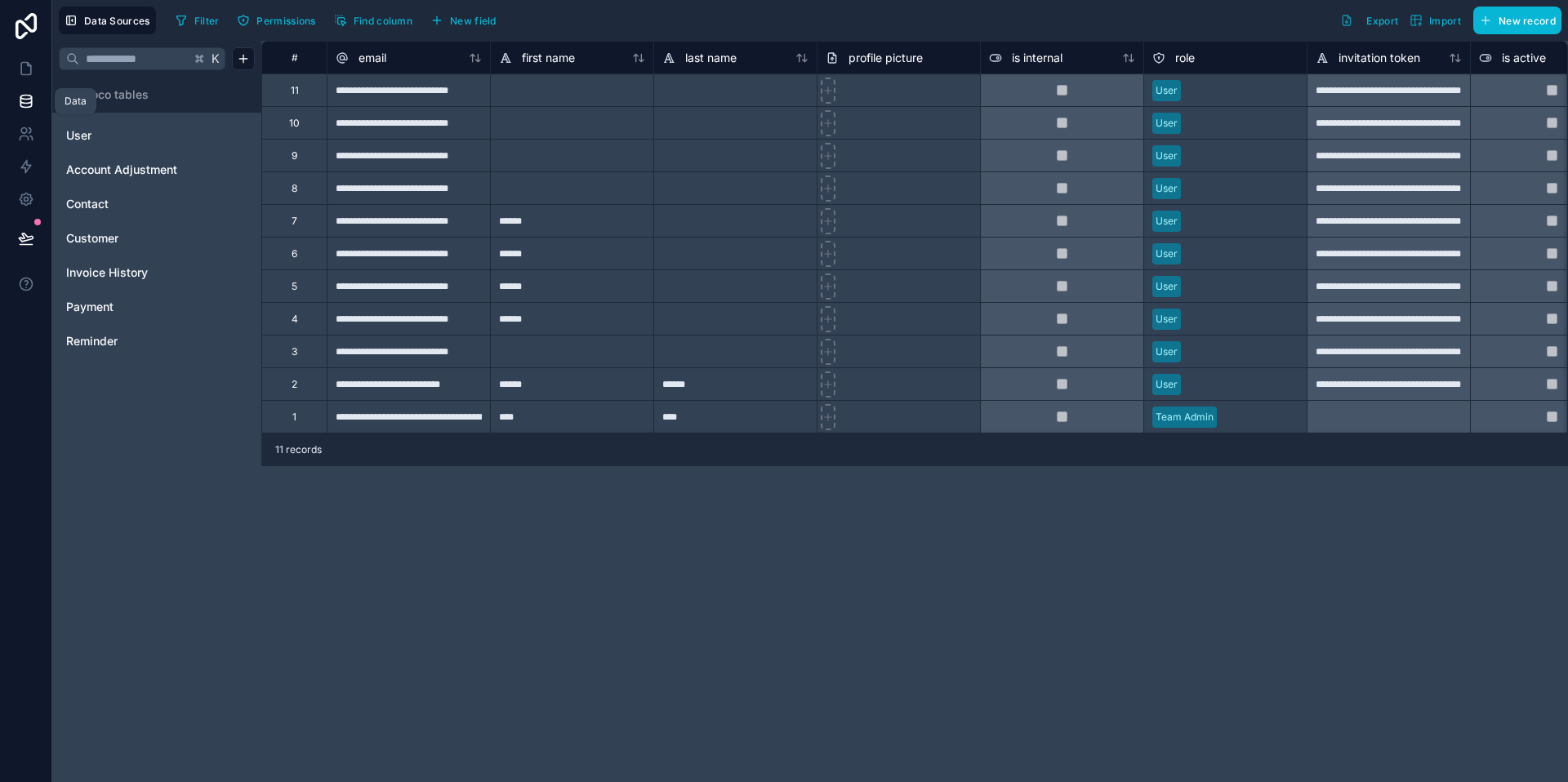
click at [29, 101] on icon at bounding box center [26, 101] width 16 height 16
click at [26, 72] on icon at bounding box center [26, 68] width 16 height 16
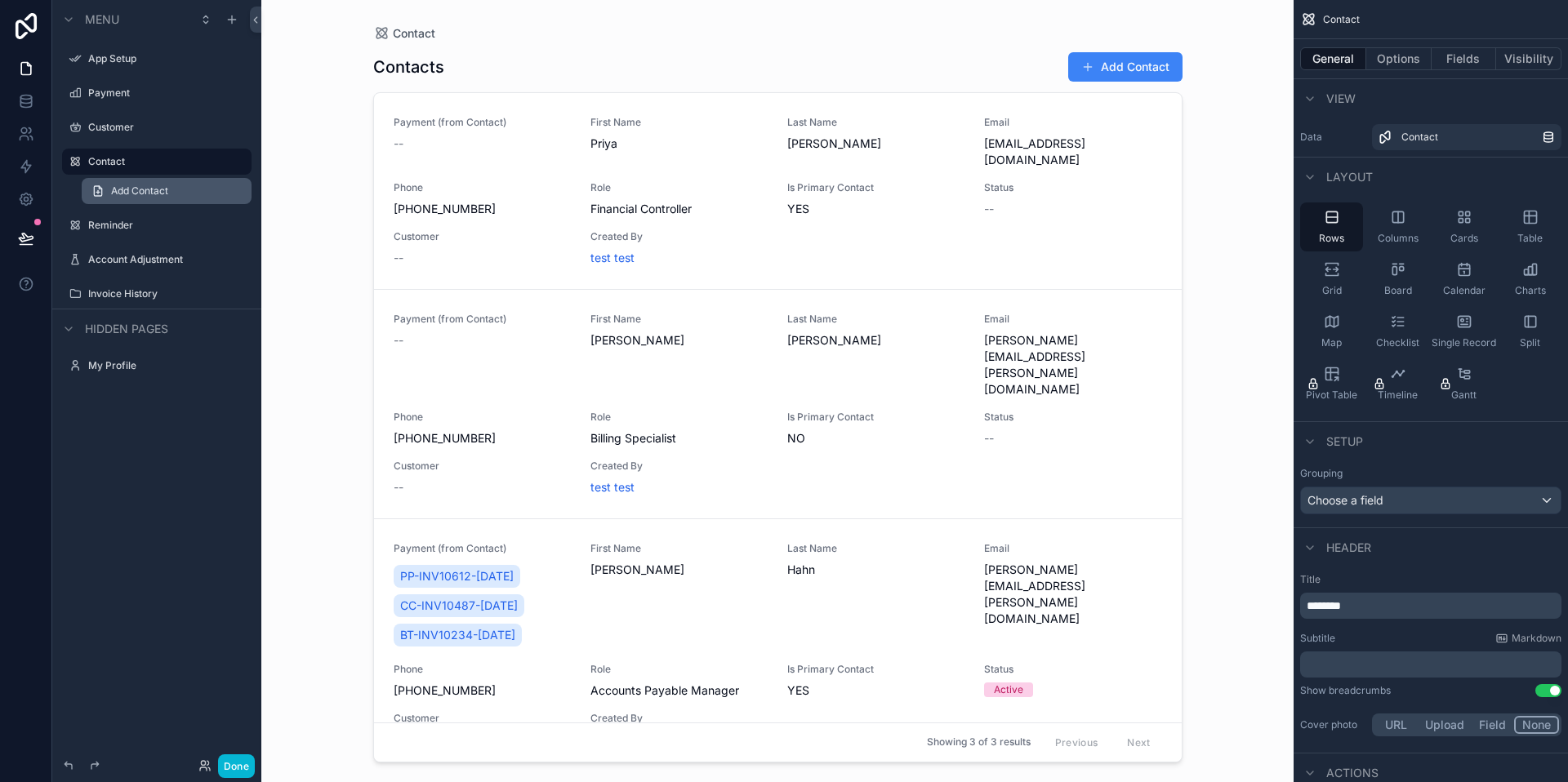
click at [114, 187] on span "Add Contact" at bounding box center [140, 191] width 58 height 13
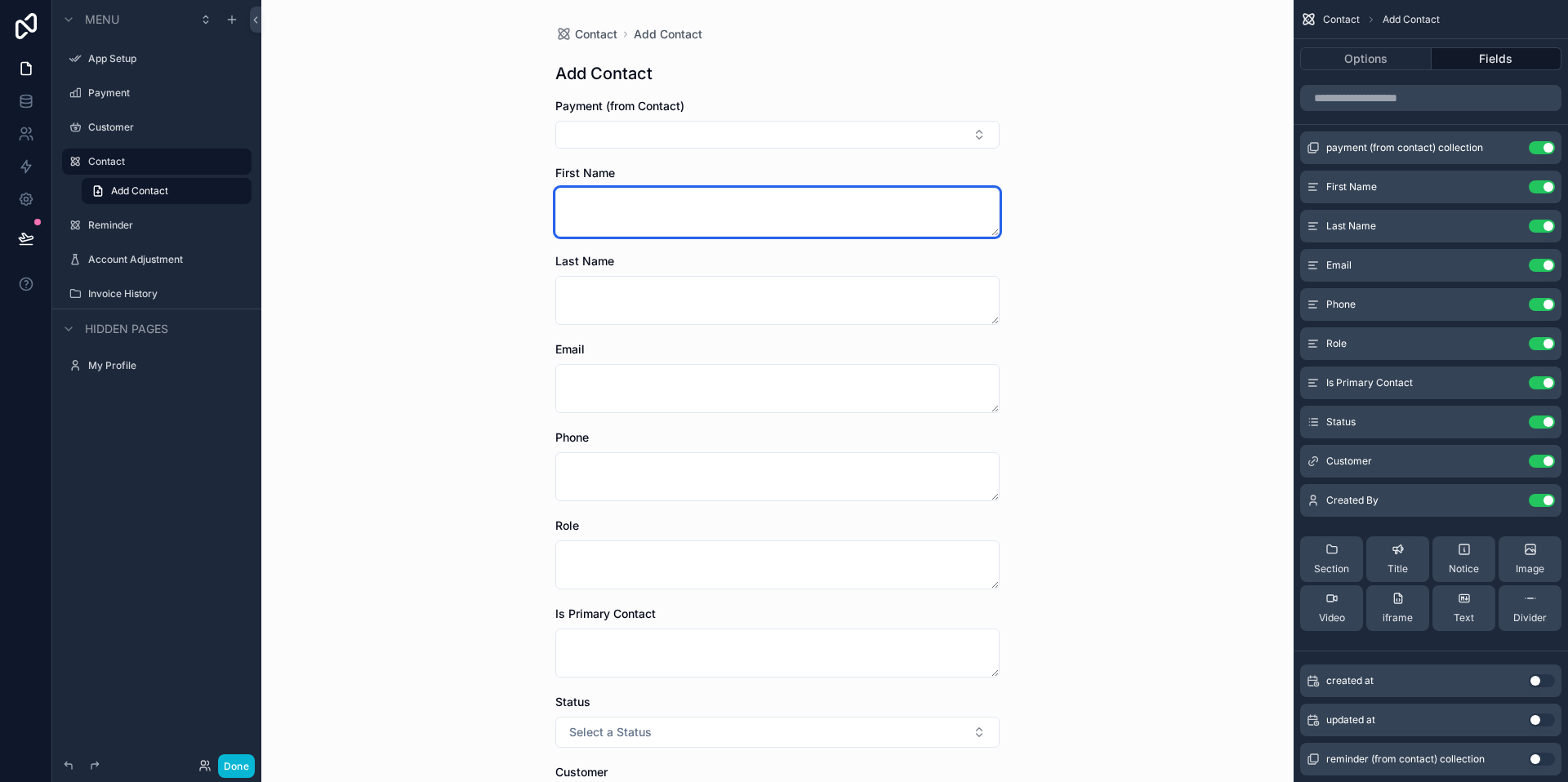
click at [808, 217] on textarea "scrollable content" at bounding box center [778, 211] width 445 height 49
click at [1509, 183] on icon "scrollable content" at bounding box center [1508, 187] width 13 height 13
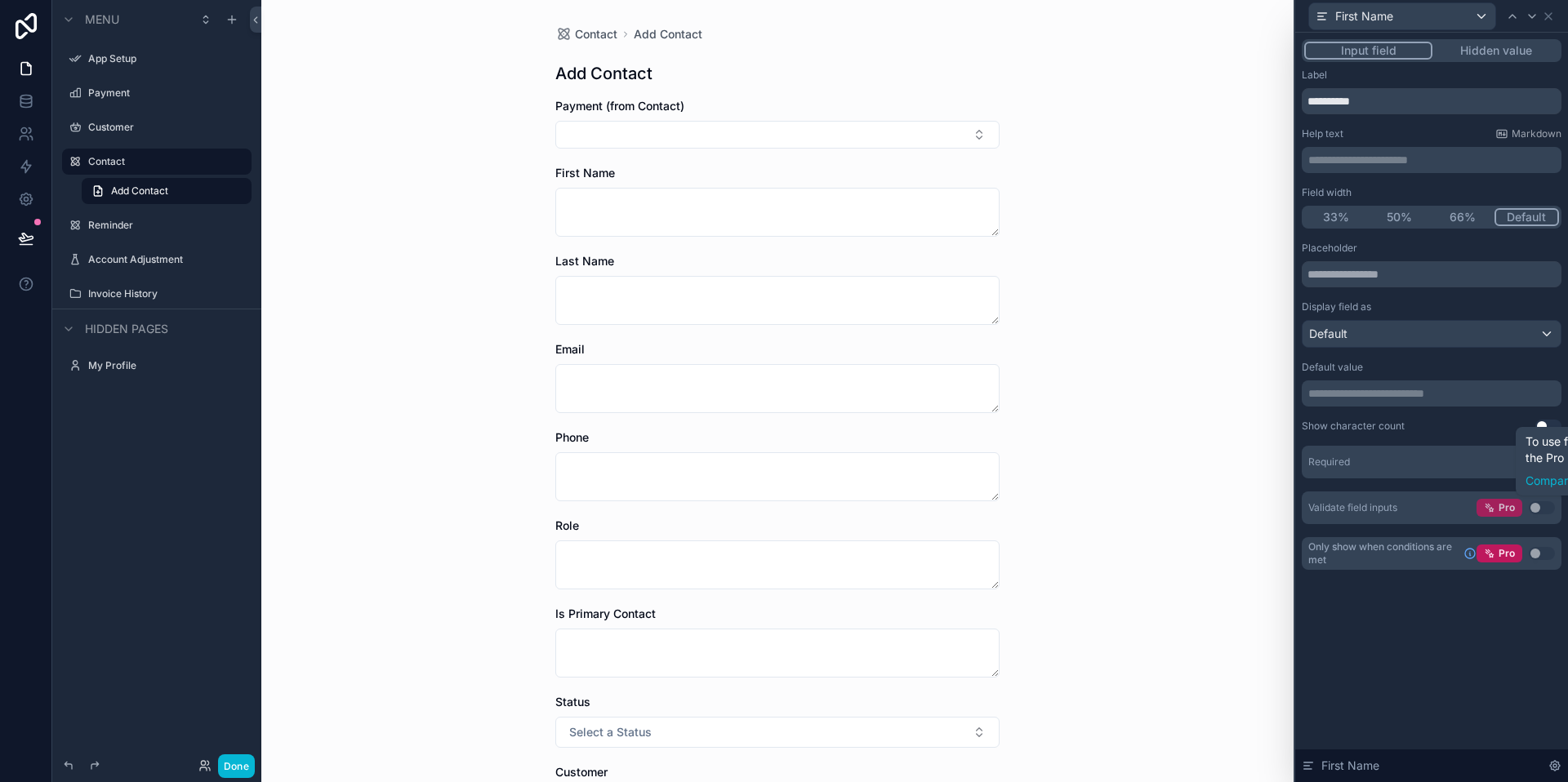
click at [1503, 508] on span "Pro" at bounding box center [1506, 507] width 16 height 13
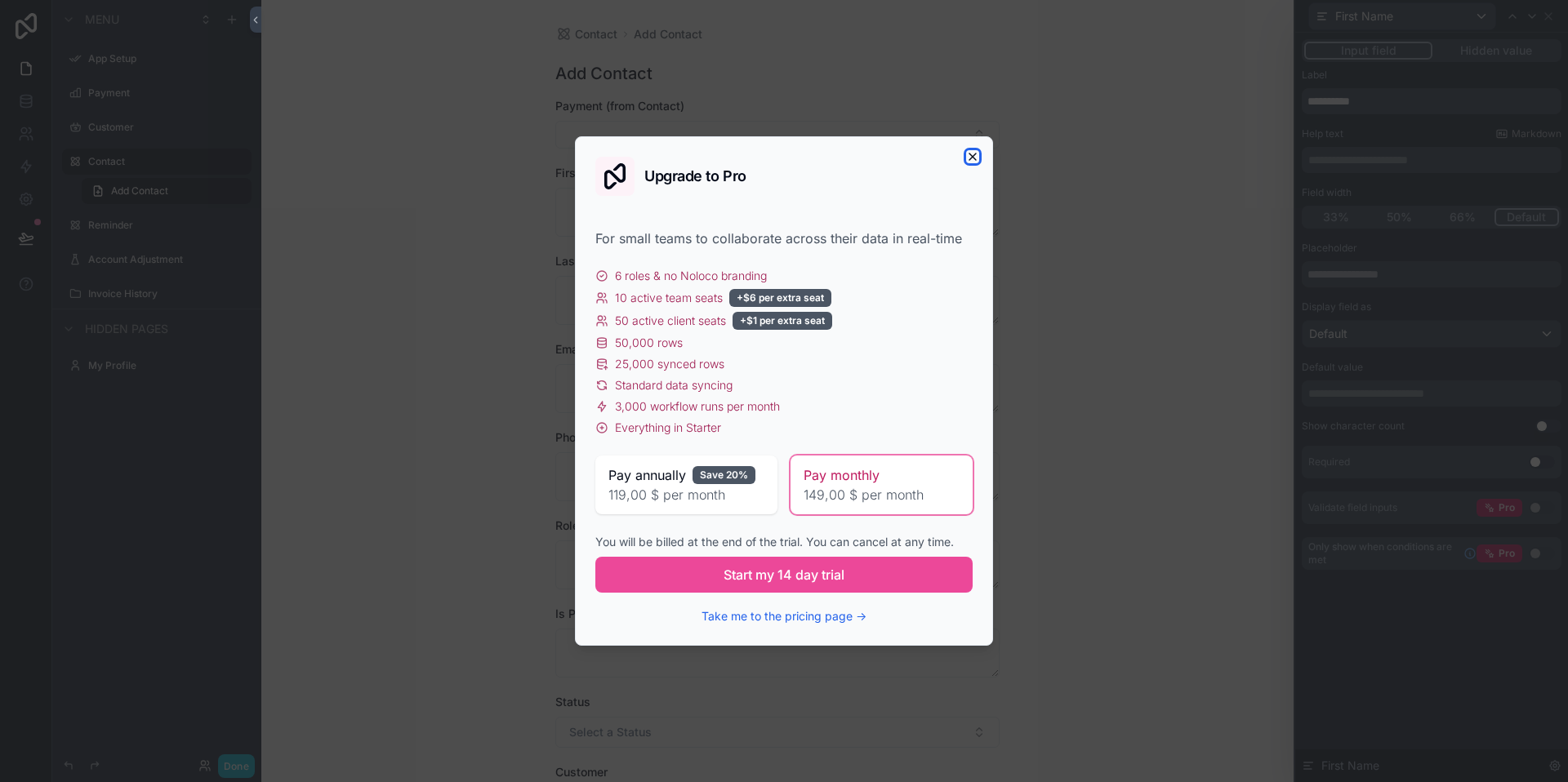
click at [975, 157] on icon "button" at bounding box center [973, 156] width 13 height 13
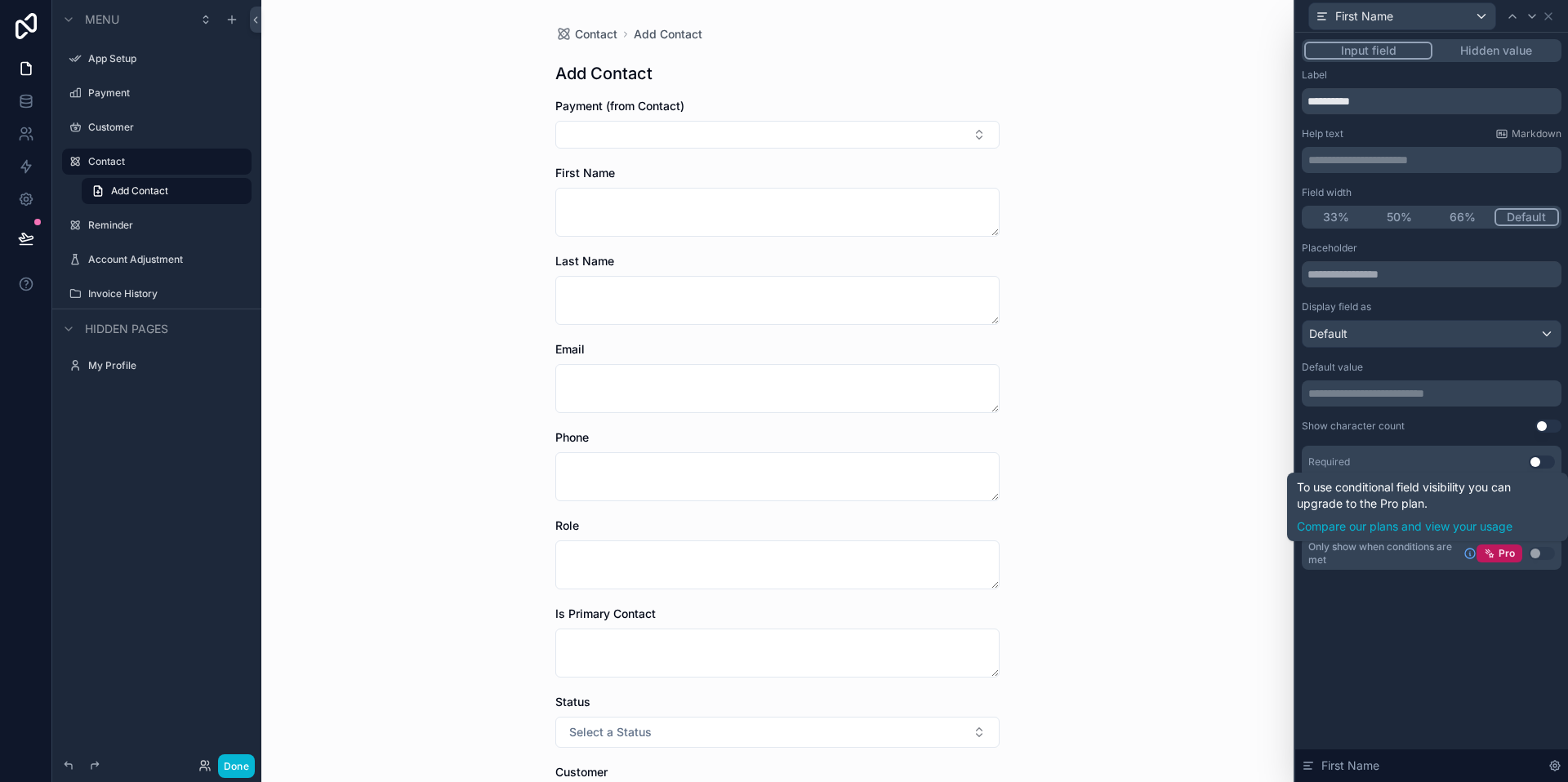
click at [1484, 638] on div "**********" at bounding box center [1431, 408] width 273 height 750
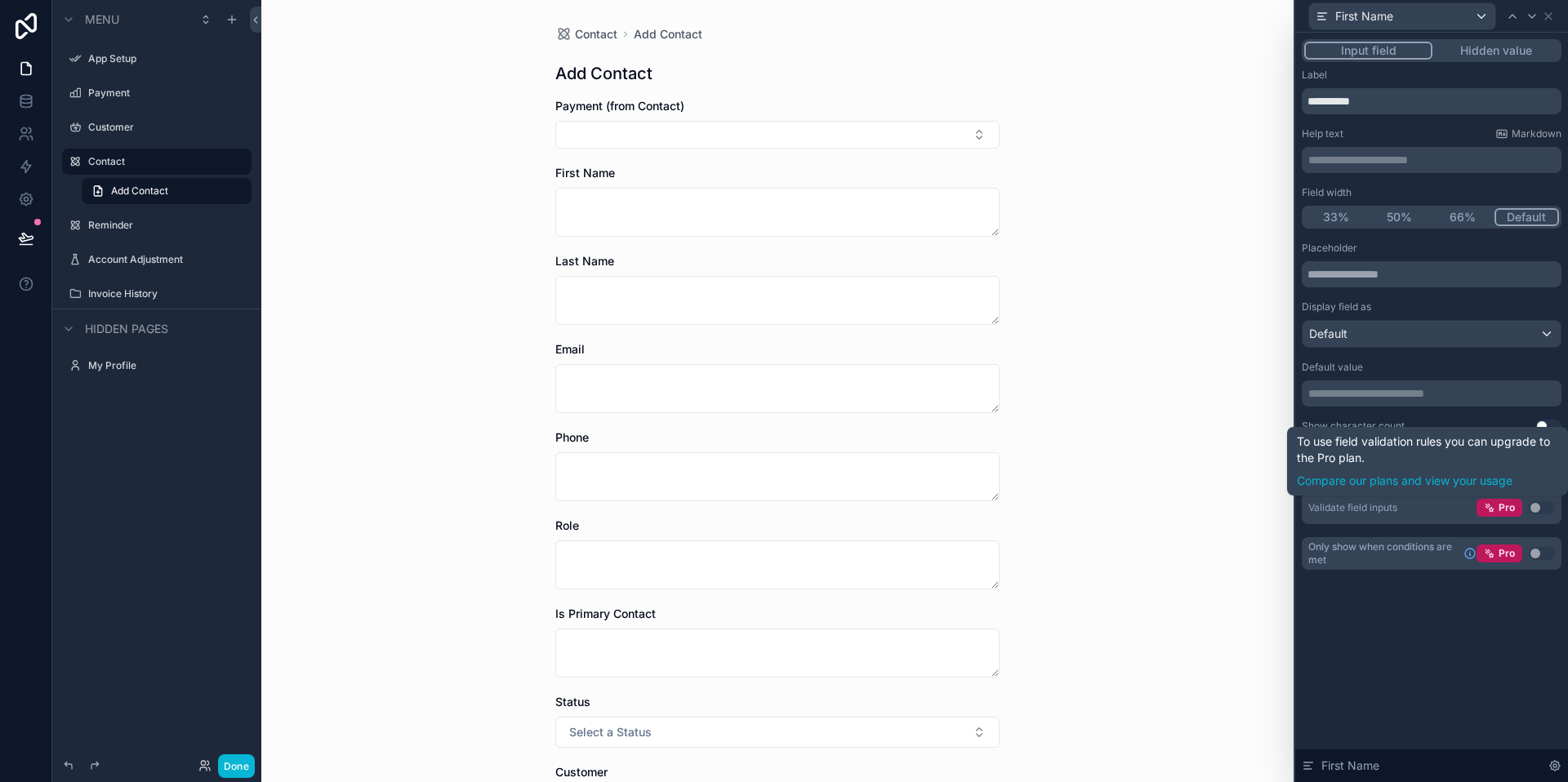
click at [1539, 508] on button "Use setting" at bounding box center [1542, 507] width 26 height 13
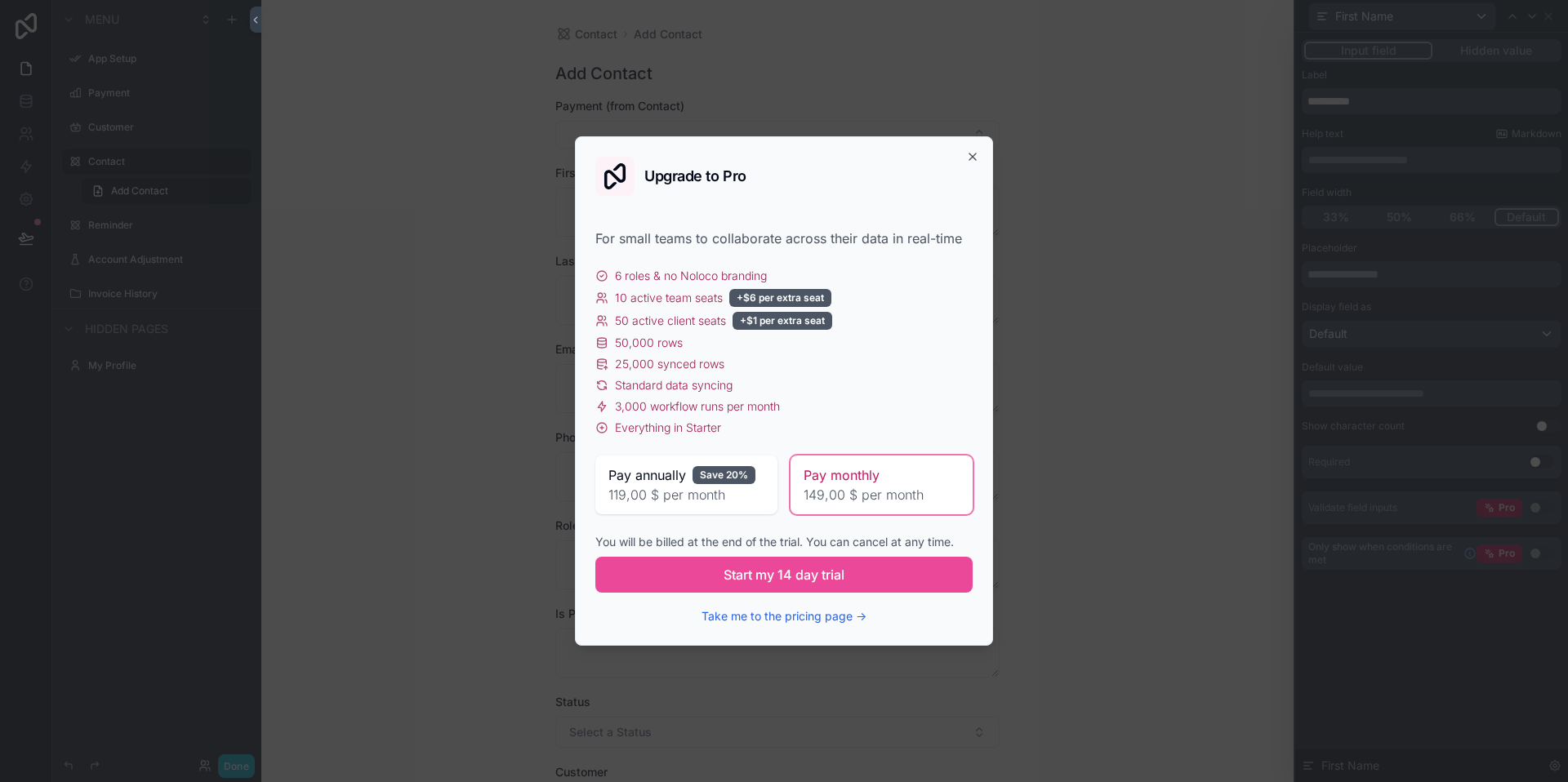
click at [964, 157] on div "Upgrade to Pro" at bounding box center [784, 177] width 377 height 40
click at [972, 157] on icon "button" at bounding box center [973, 157] width 7 height 7
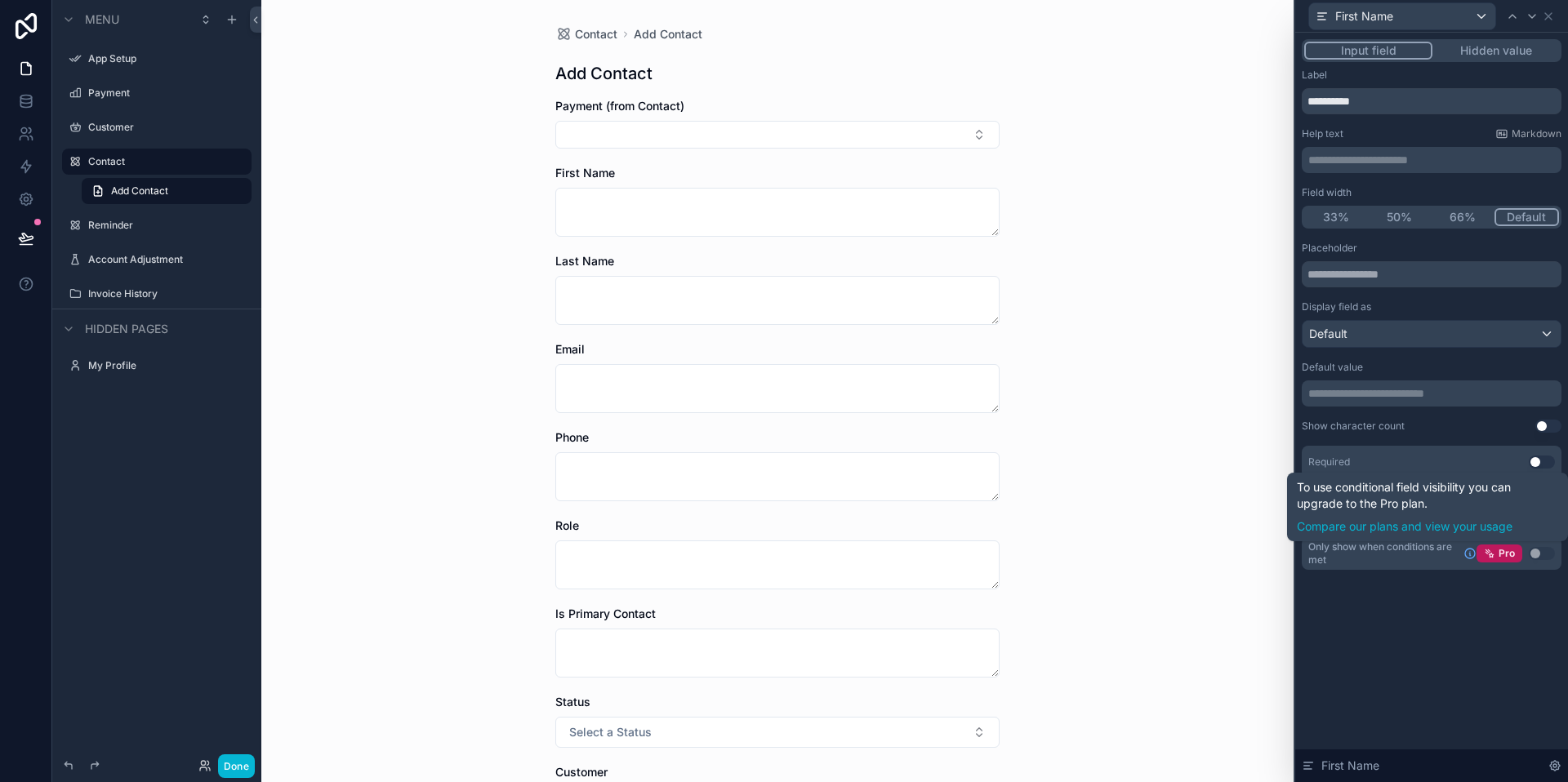
click at [1539, 547] on button "Use setting" at bounding box center [1542, 553] width 26 height 13
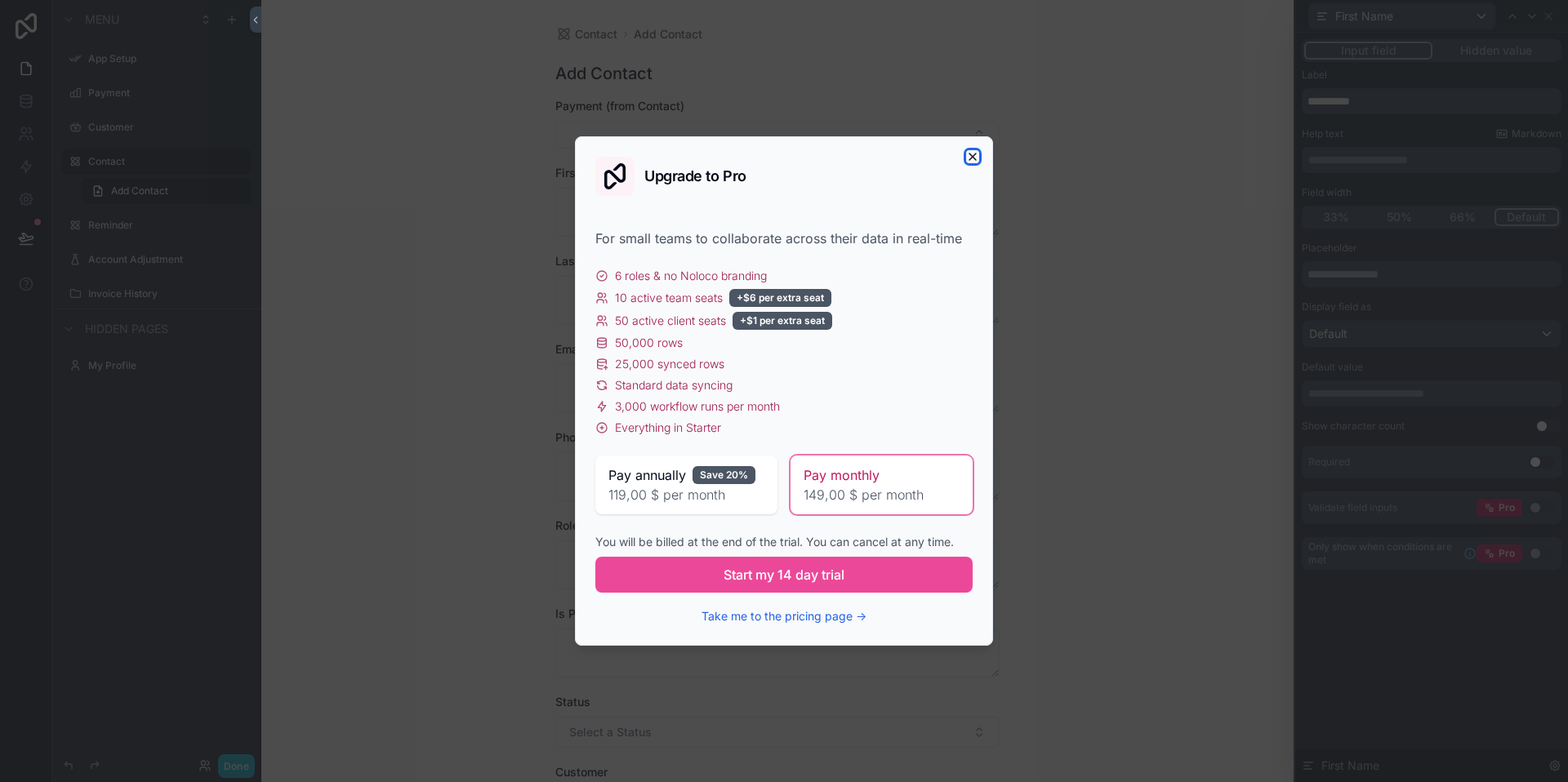
click at [977, 152] on icon "button" at bounding box center [973, 156] width 13 height 13
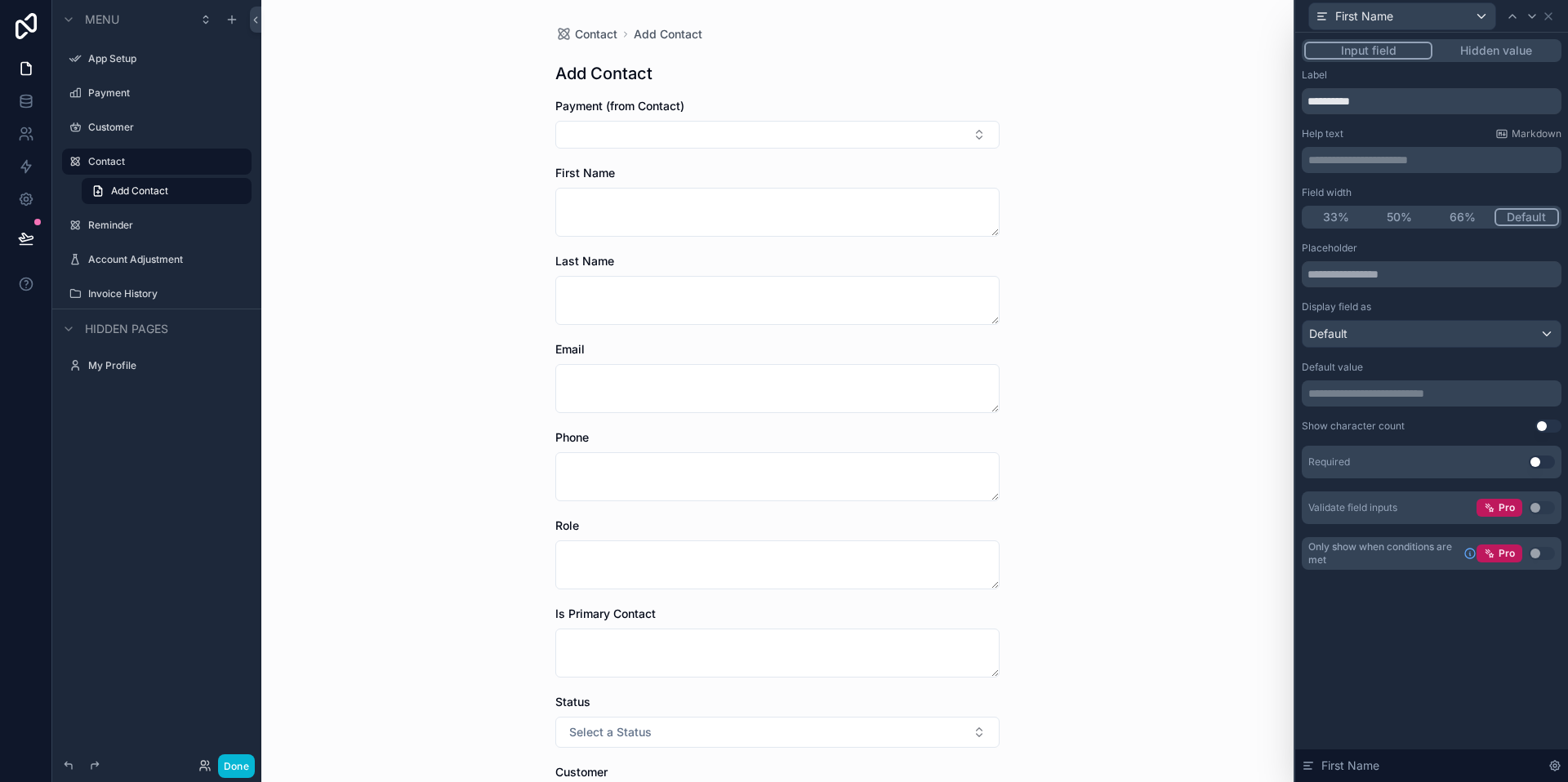
click at [1452, 669] on div "**********" at bounding box center [1431, 408] width 273 height 750
click at [1546, 462] on button "Use setting" at bounding box center [1542, 461] width 26 height 13
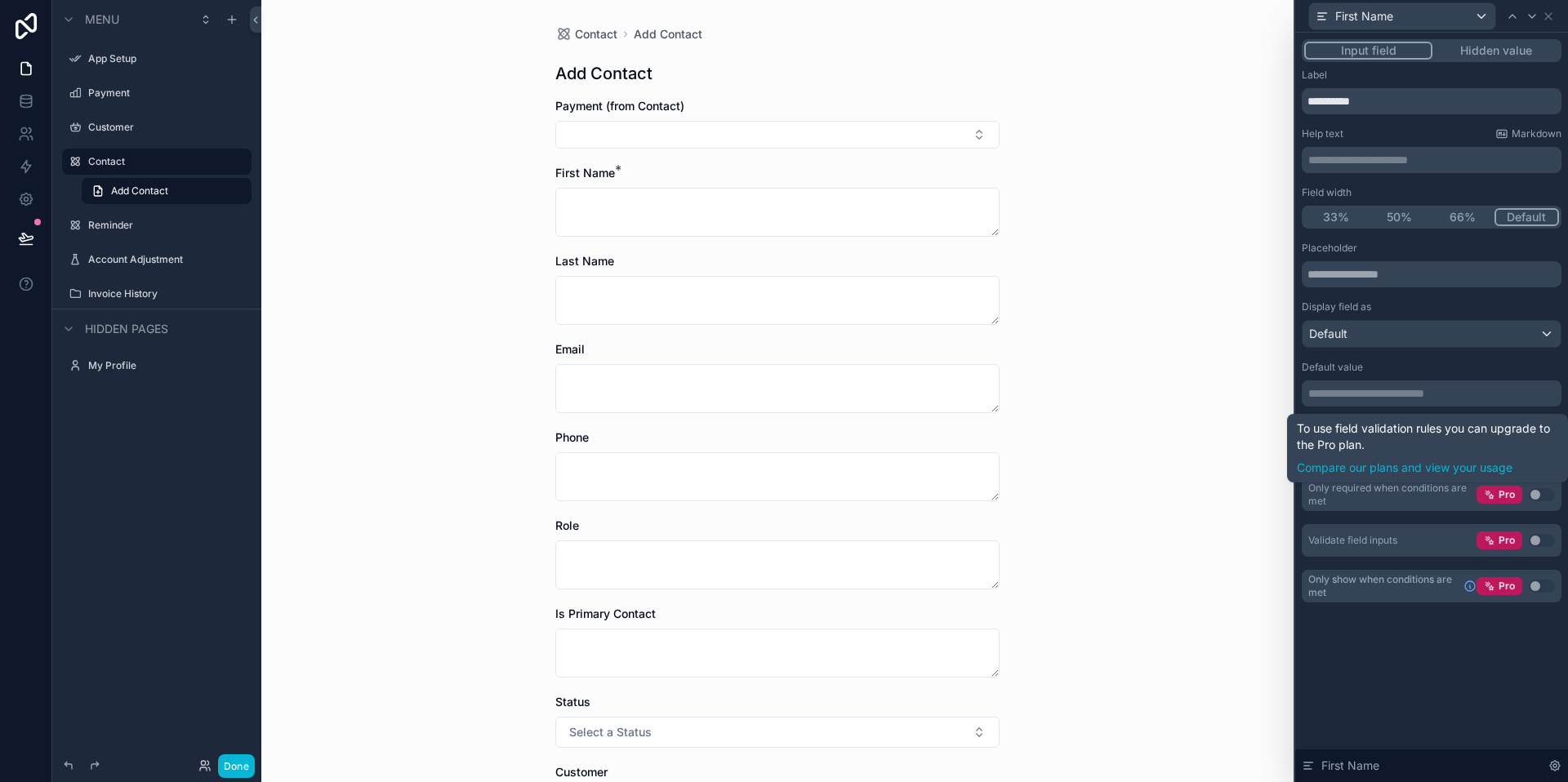
click at [1544, 492] on button "Use setting" at bounding box center [1542, 494] width 26 height 13
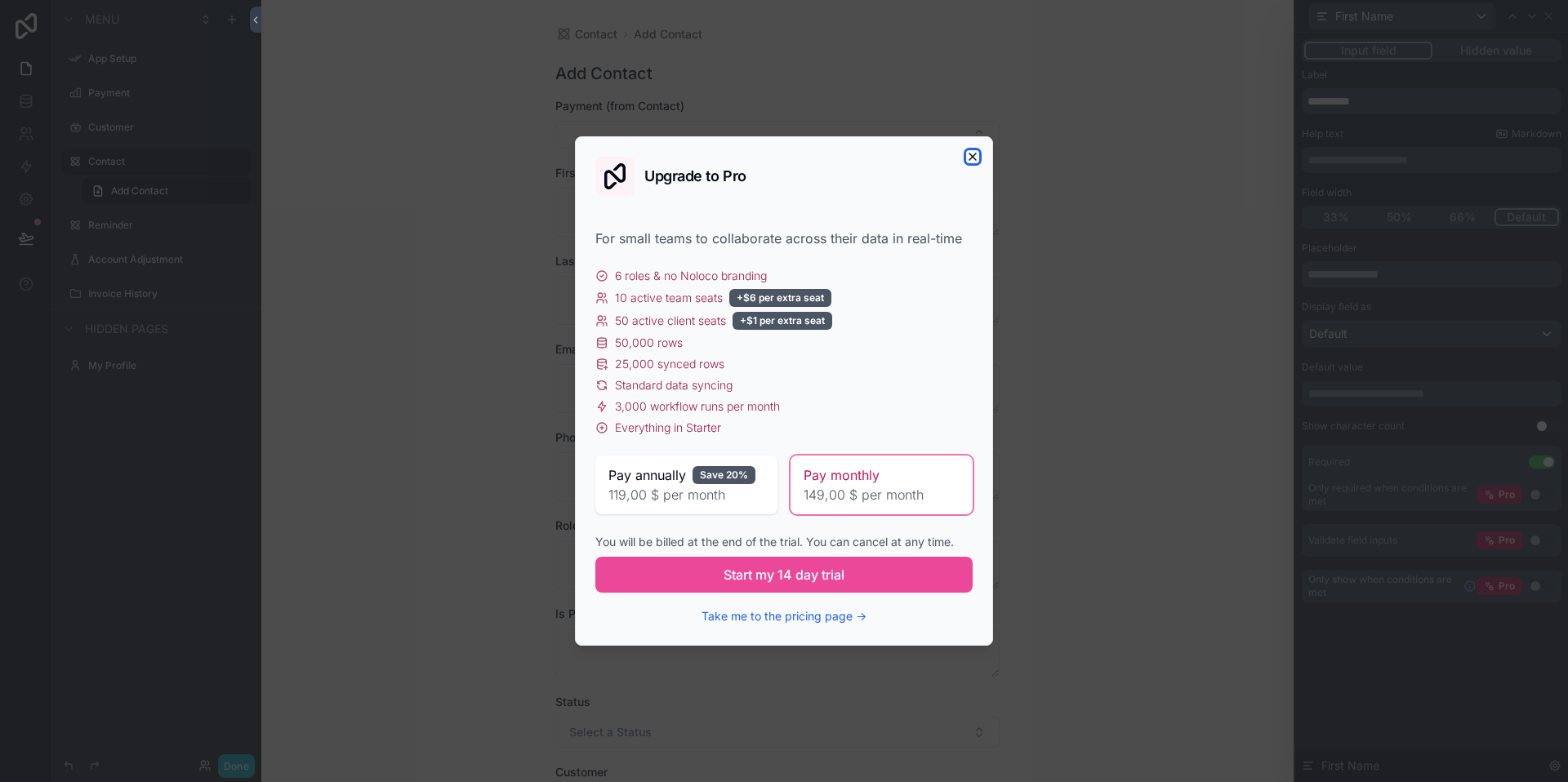
click at [970, 161] on icon "button" at bounding box center [973, 156] width 13 height 13
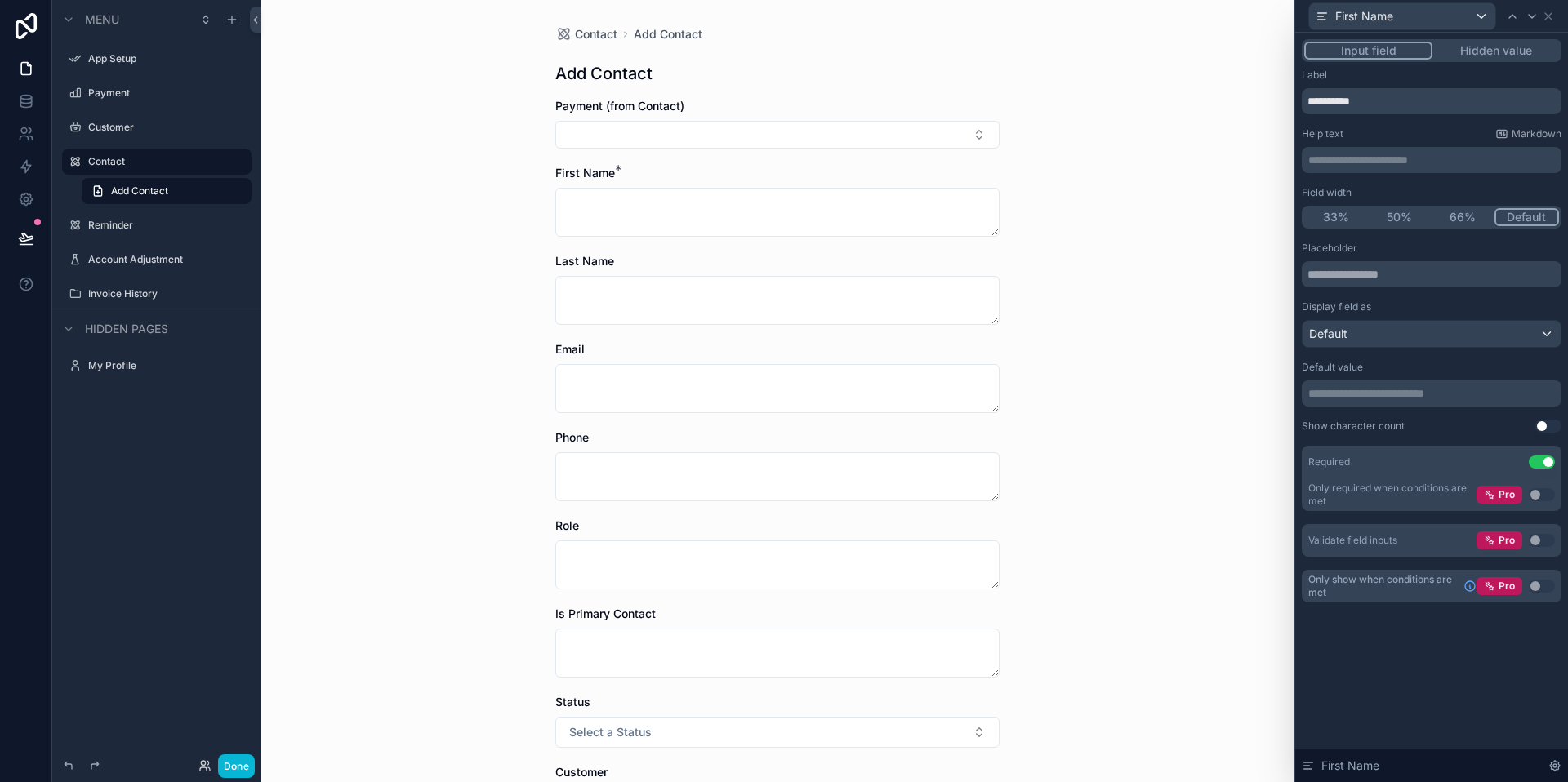
click at [1537, 463] on button "Use setting" at bounding box center [1542, 461] width 26 height 13
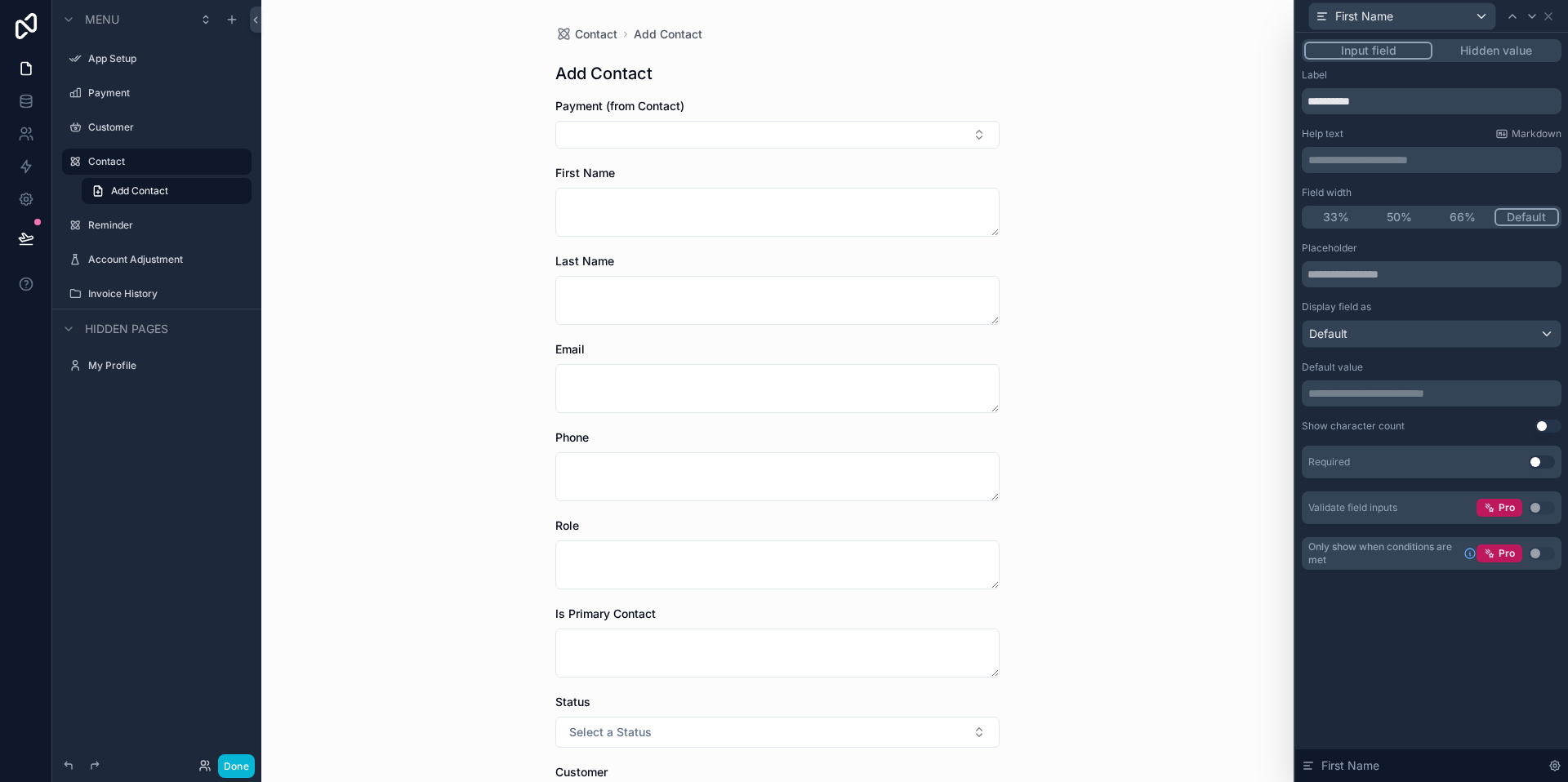
click at [1547, 460] on button "Use setting" at bounding box center [1542, 461] width 26 height 13
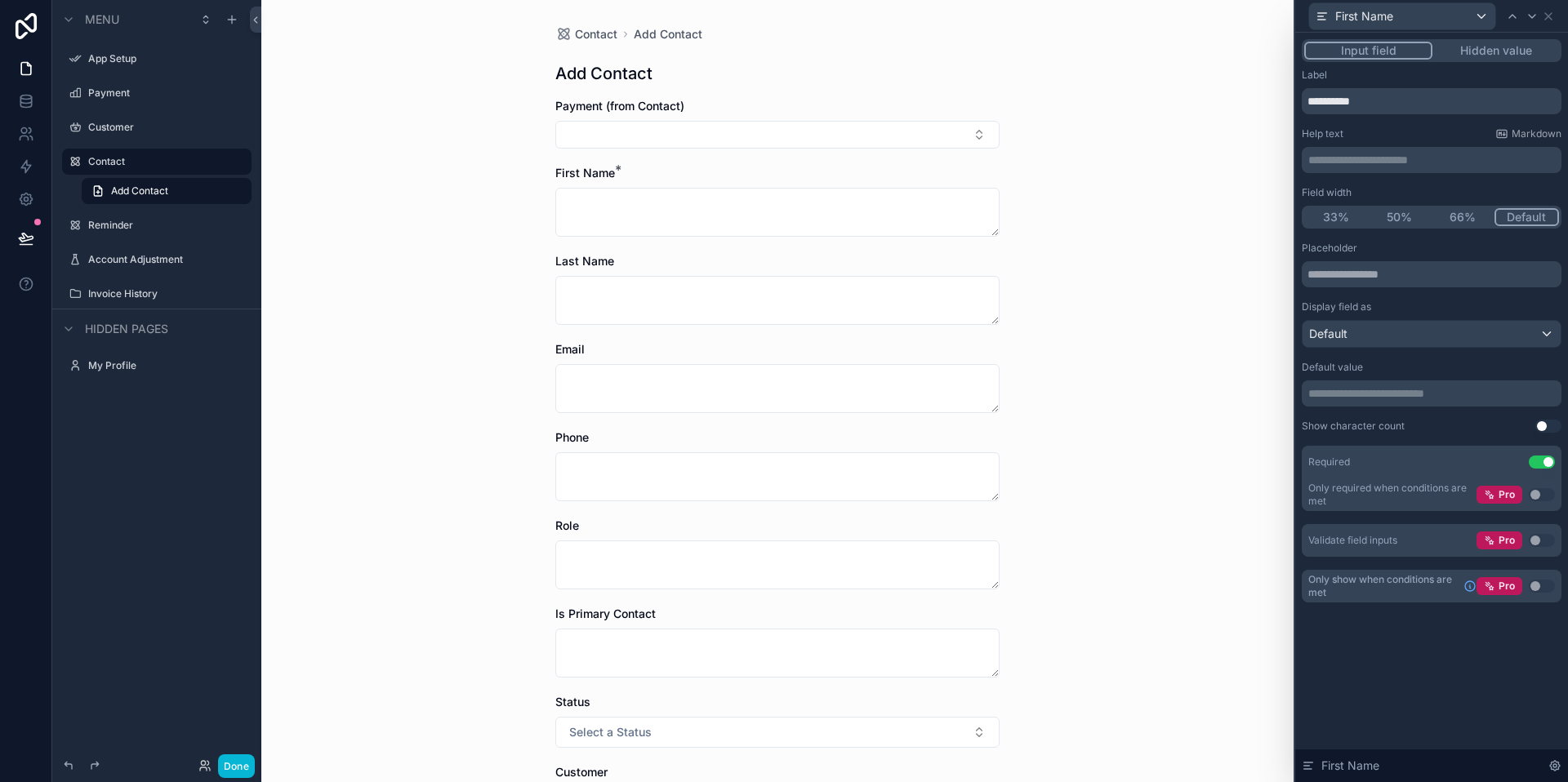
click at [1535, 455] on div "Required Use setting" at bounding box center [1432, 461] width 260 height 33
click at [1553, 17] on icon at bounding box center [1548, 16] width 13 height 13
